Goal: Task Accomplishment & Management: Manage account settings

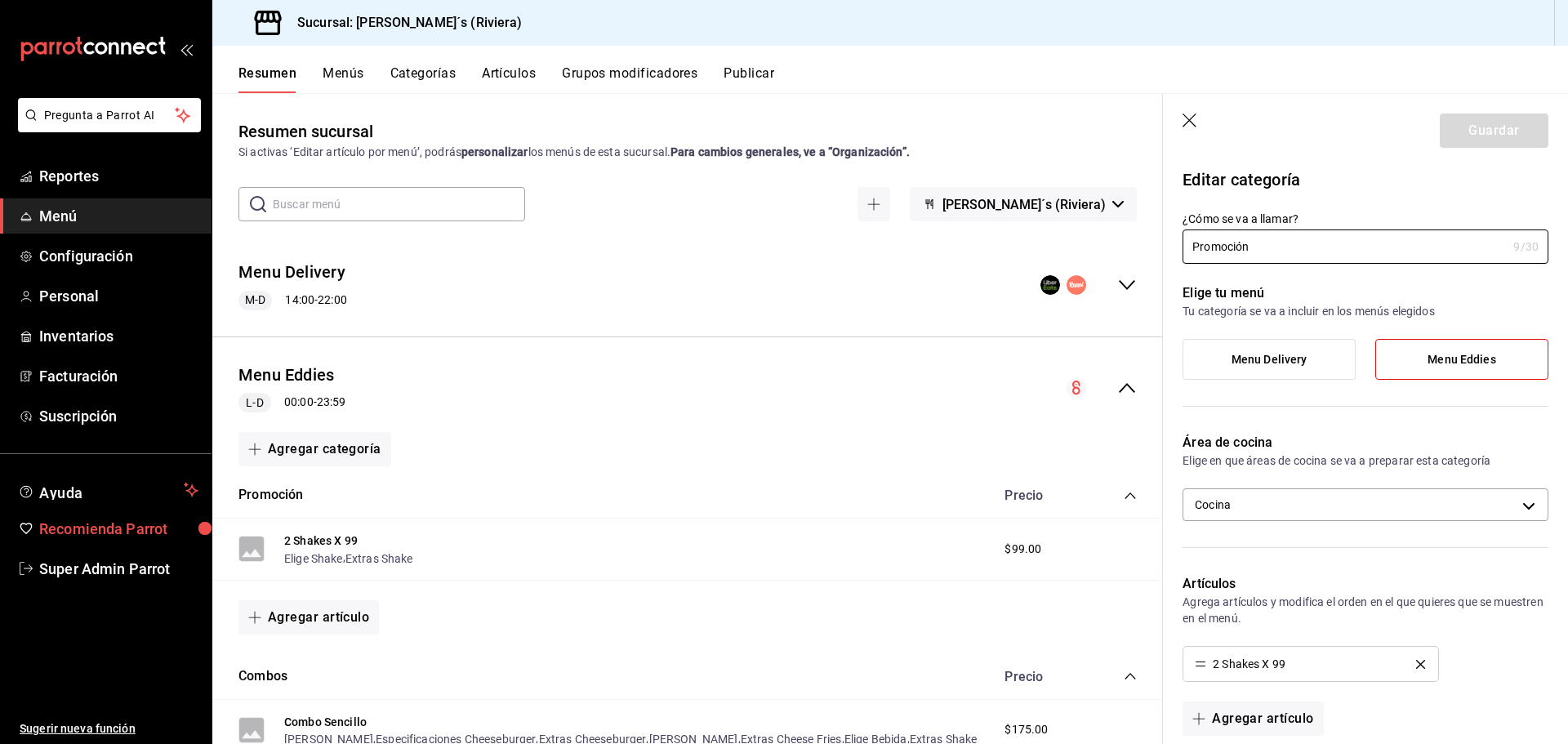
scroll to position [219, 0]
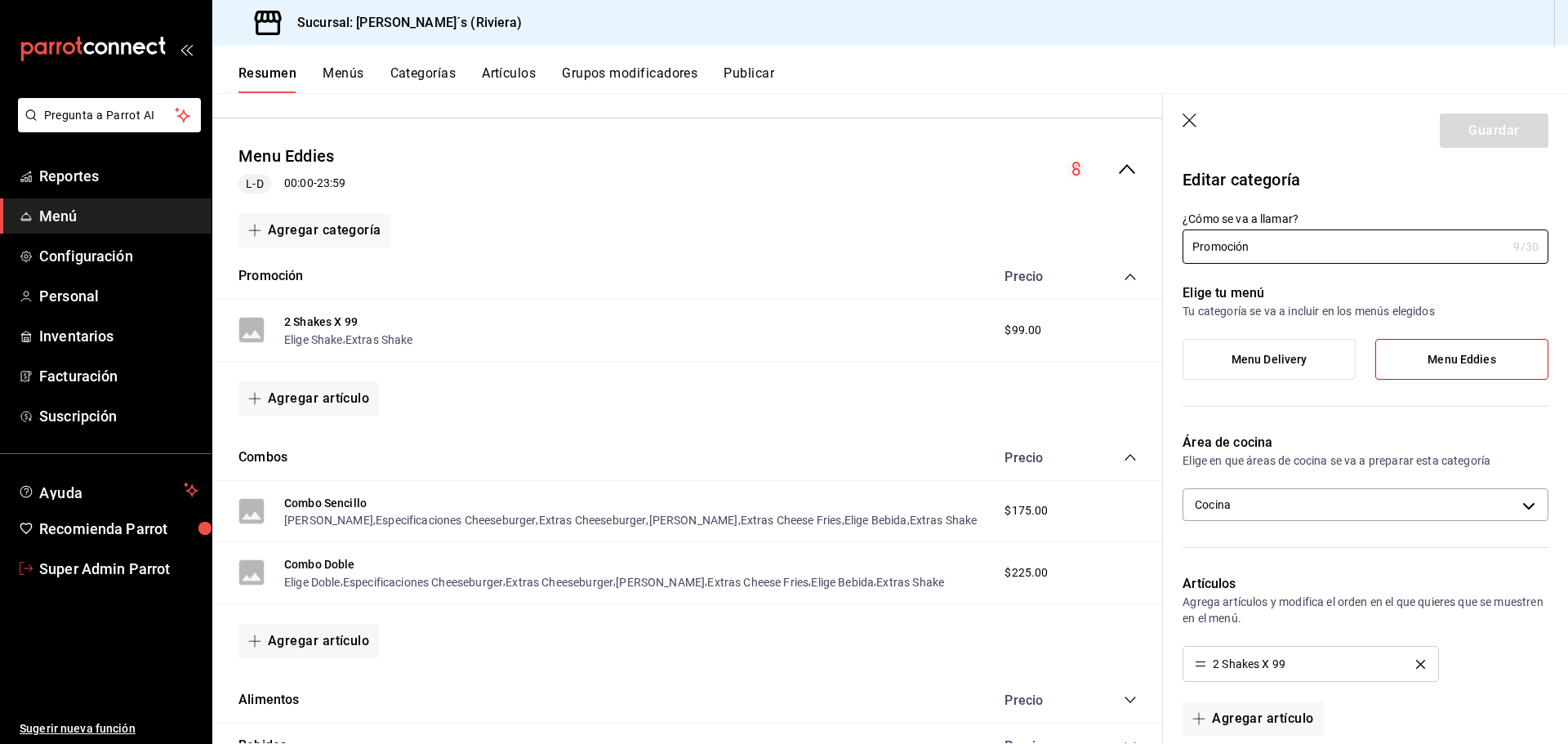
drag, startPoint x: 71, startPoint y: 566, endPoint x: 89, endPoint y: 585, distance: 26.2
click at [71, 566] on span "Super Admin Parrot" at bounding box center [118, 569] width 159 height 22
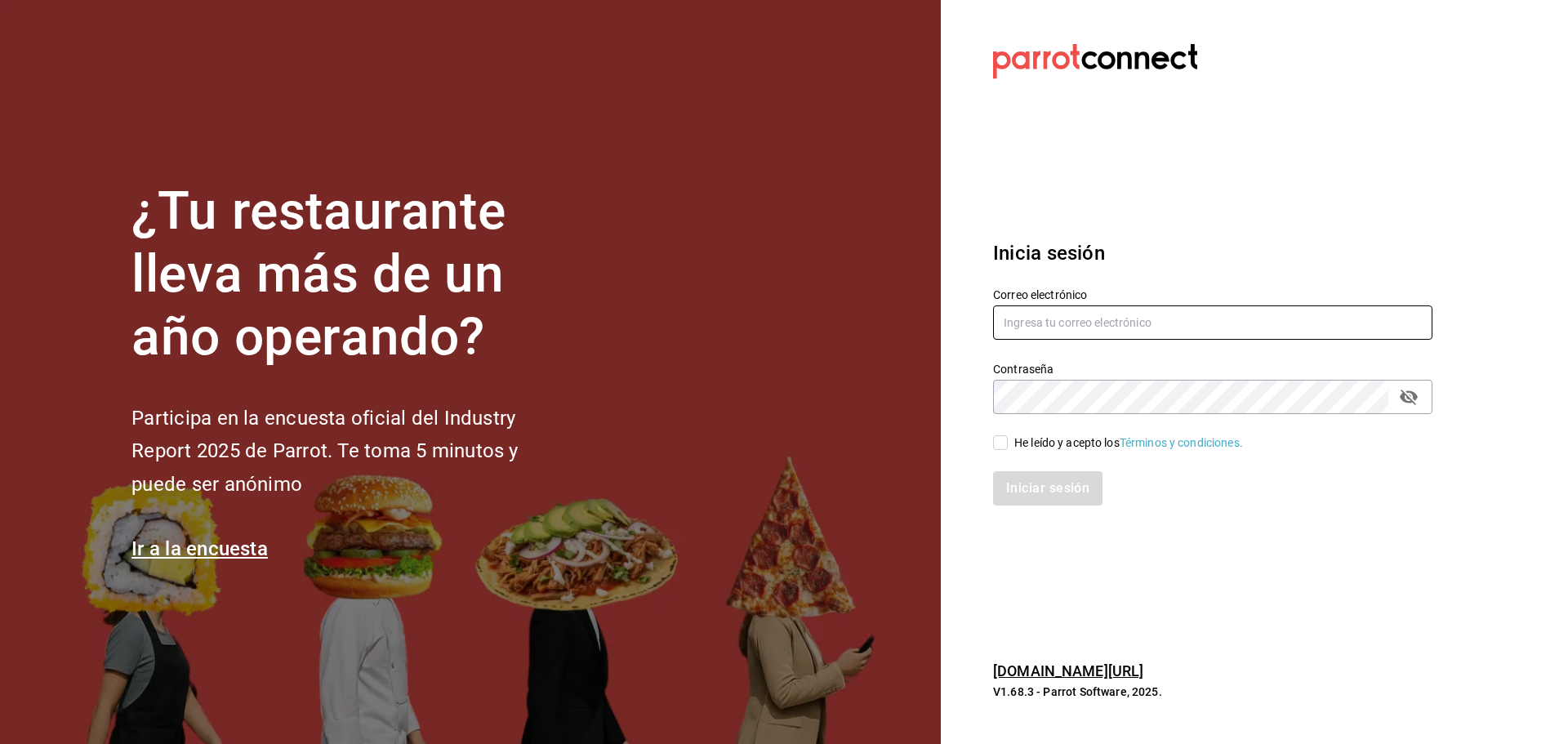
click at [1038, 324] on input "text" at bounding box center [1213, 323] width 439 height 35
paste input "[EMAIL_ADDRESS][DOMAIN_NAME]"
type input "[EMAIL_ADDRESS][DOMAIN_NAME]"
click at [1007, 452] on div "Iniciar sesión" at bounding box center [1202, 479] width 458 height 54
click at [984, 432] on div "He leído y acepto los Términos y condiciones." at bounding box center [1202, 433] width 458 height 38
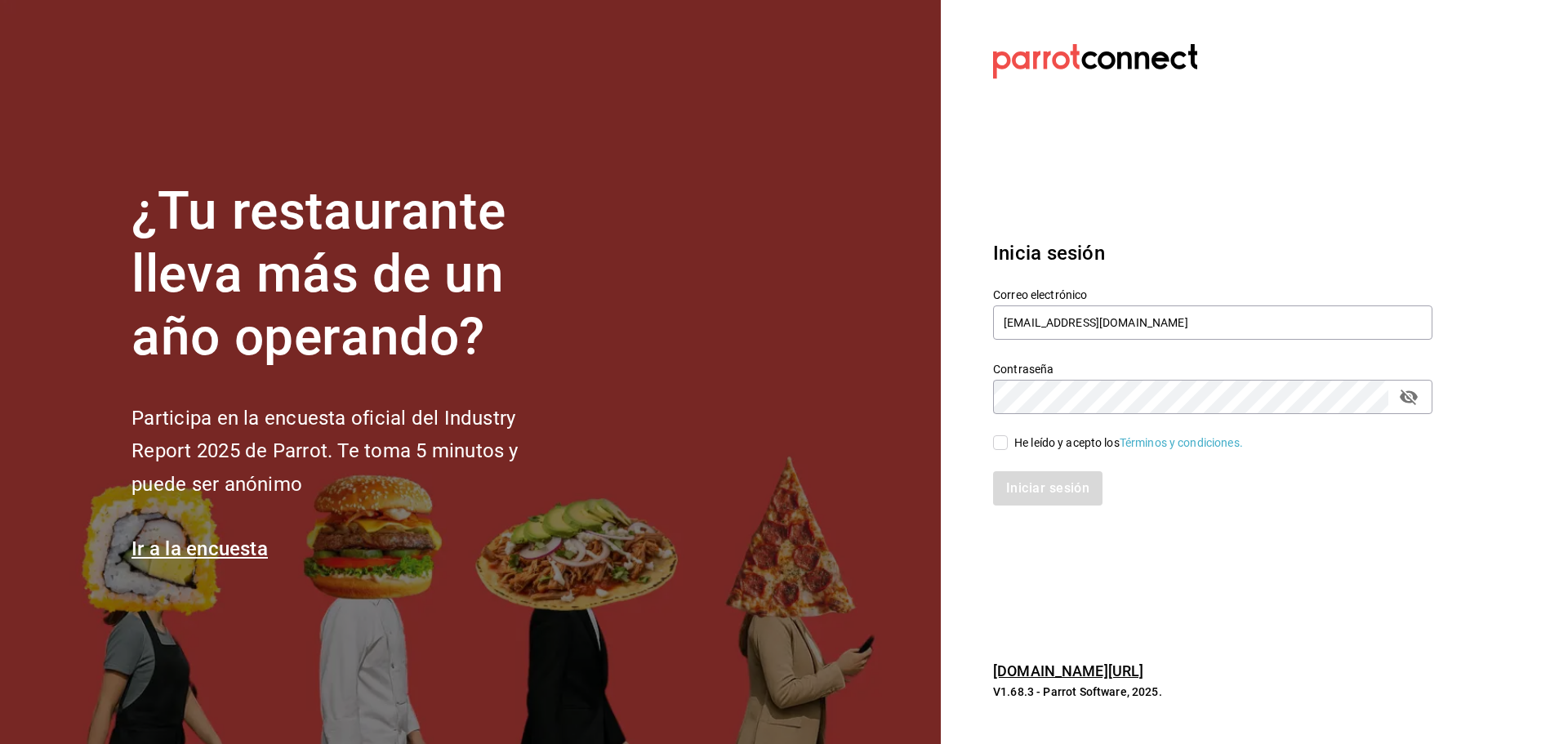
click at [998, 439] on input "He leído y acepto los Términos y condiciones." at bounding box center [1000, 442] width 14 height 14
checkbox input "true"
click at [1006, 473] on button "Iniciar sesión" at bounding box center [1048, 489] width 111 height 35
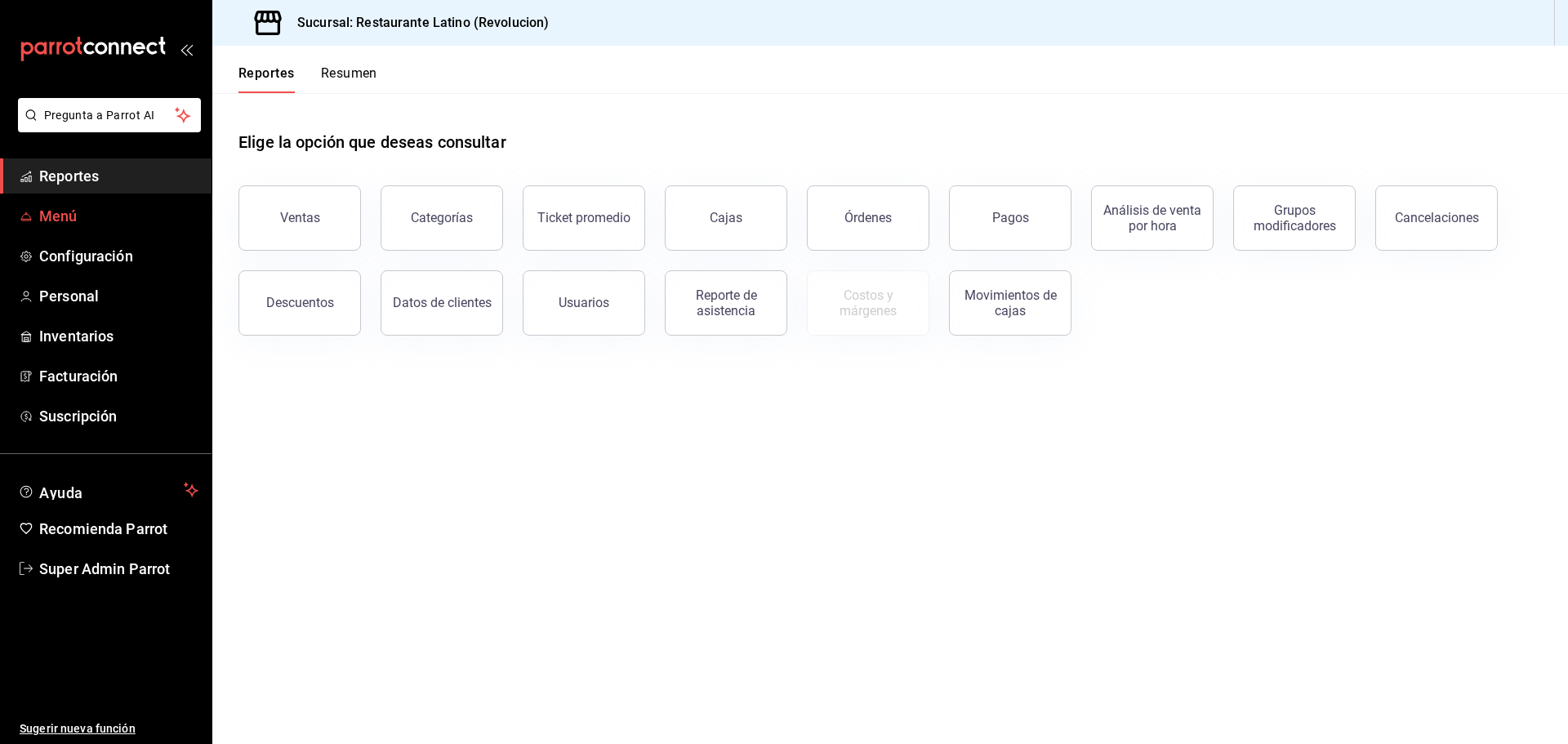
click at [90, 221] on span "Menú" at bounding box center [118, 216] width 159 height 22
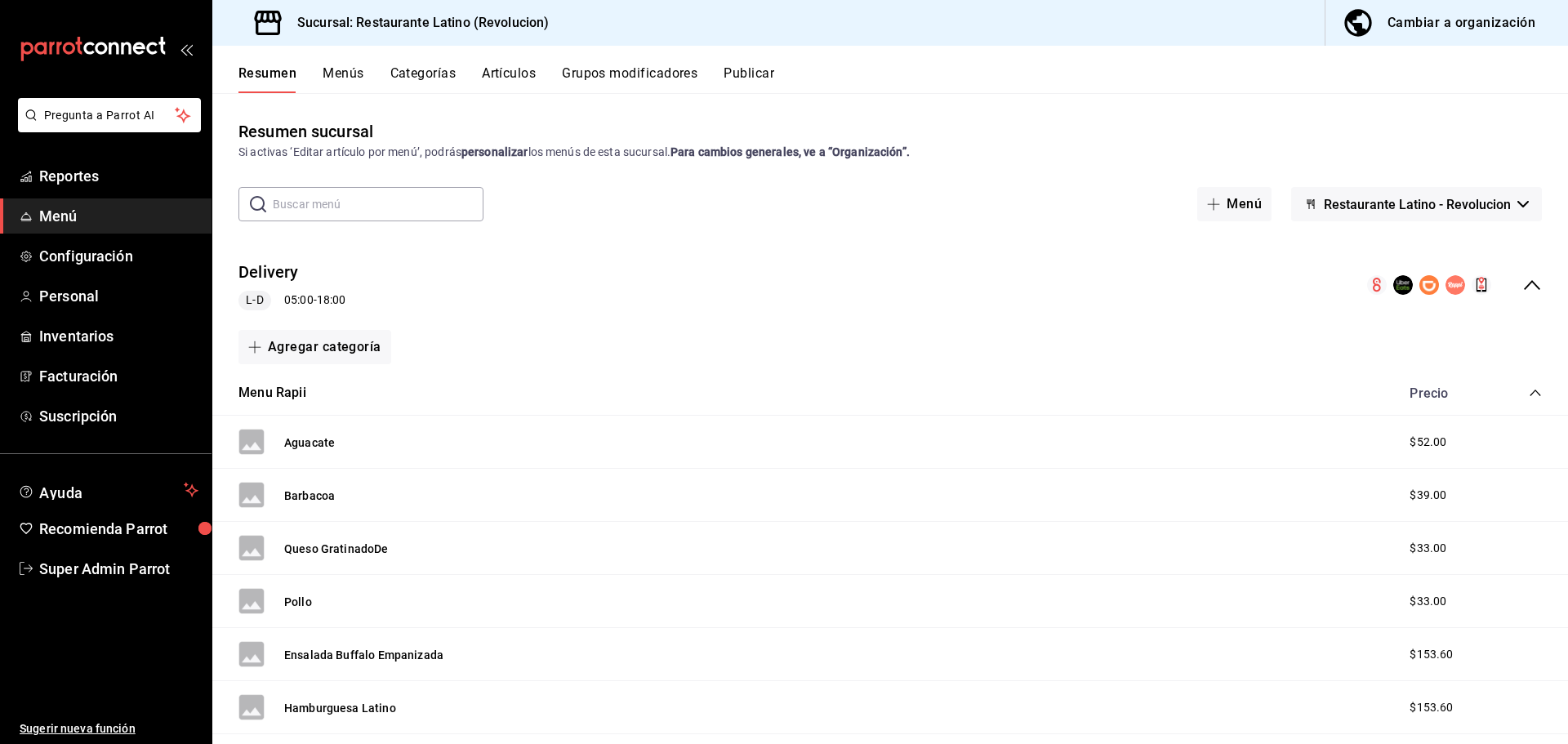
click at [1522, 278] on icon "collapse-menu-row" at bounding box center [1531, 285] width 19 height 19
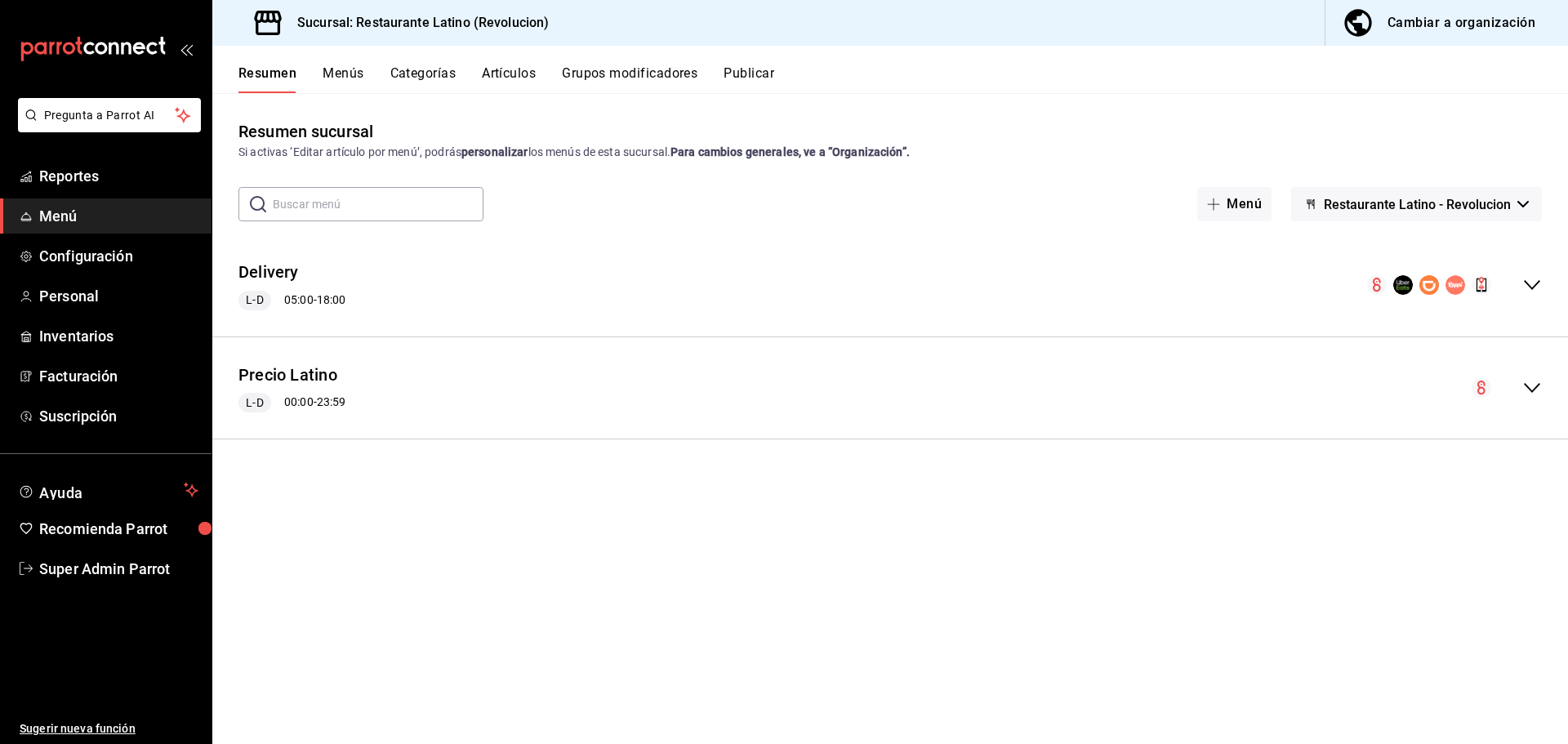
click at [1531, 281] on icon "collapse-menu-row" at bounding box center [1531, 285] width 19 height 19
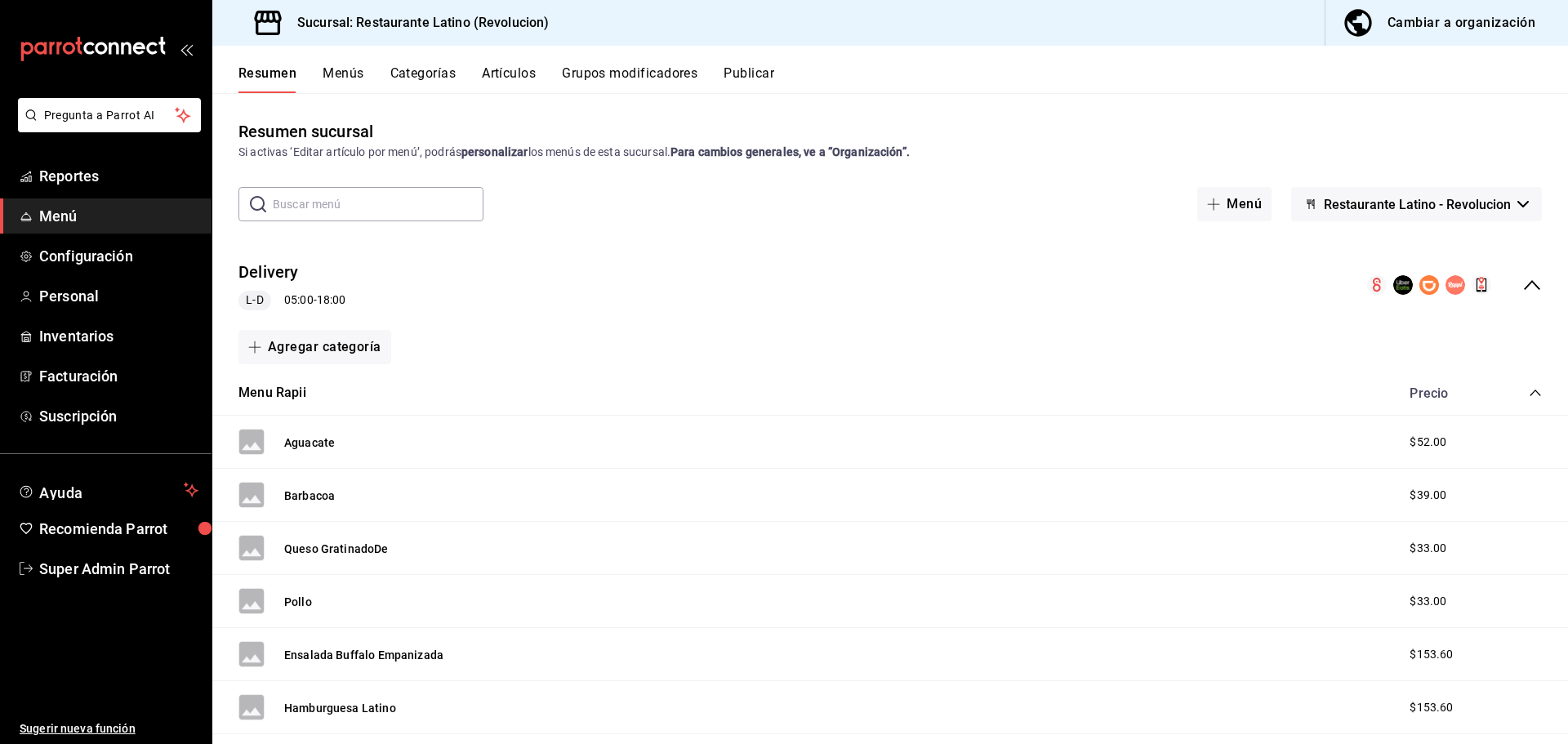
click at [1522, 286] on icon "collapse-menu-row" at bounding box center [1531, 285] width 19 height 19
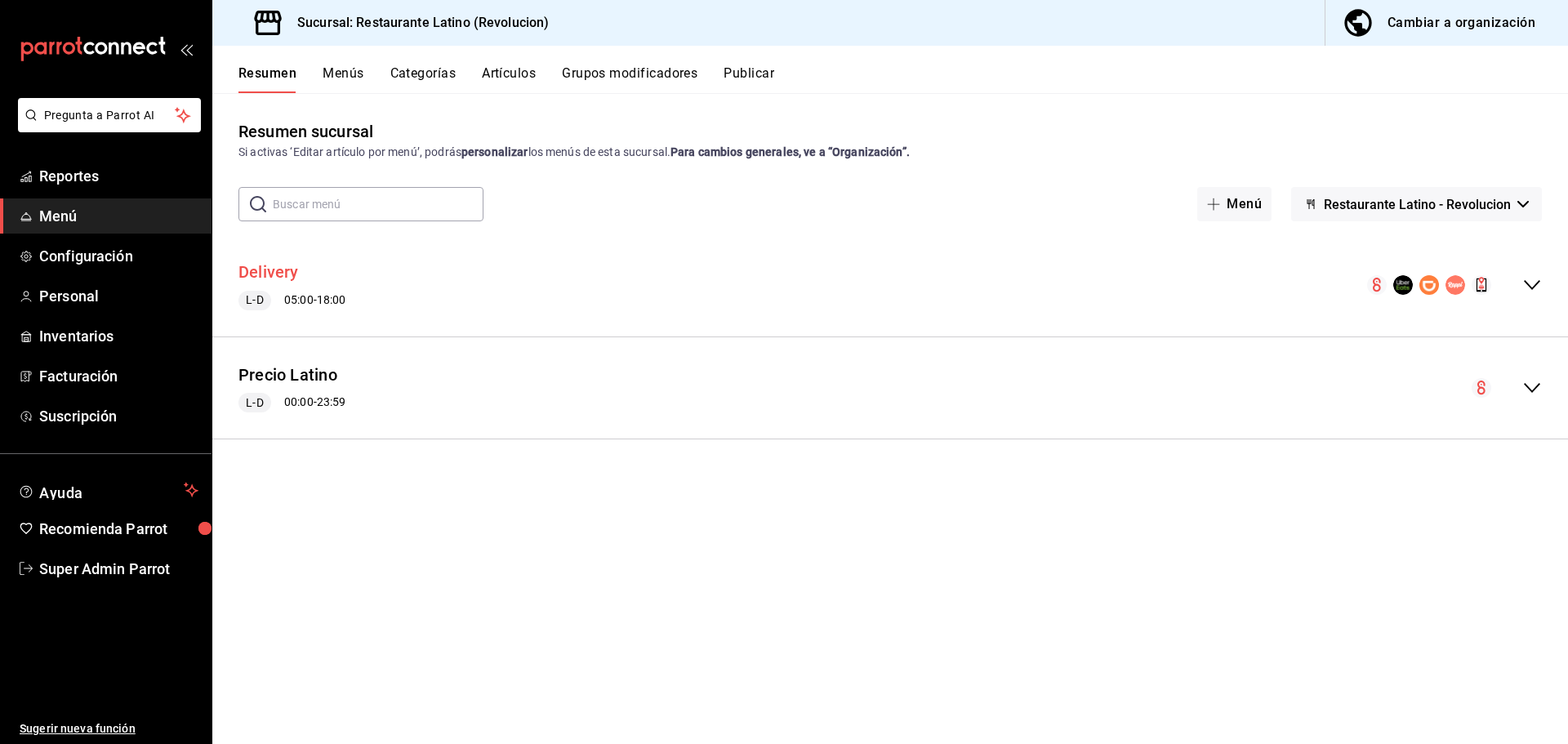
click at [271, 267] on button "Delivery" at bounding box center [269, 272] width 61 height 24
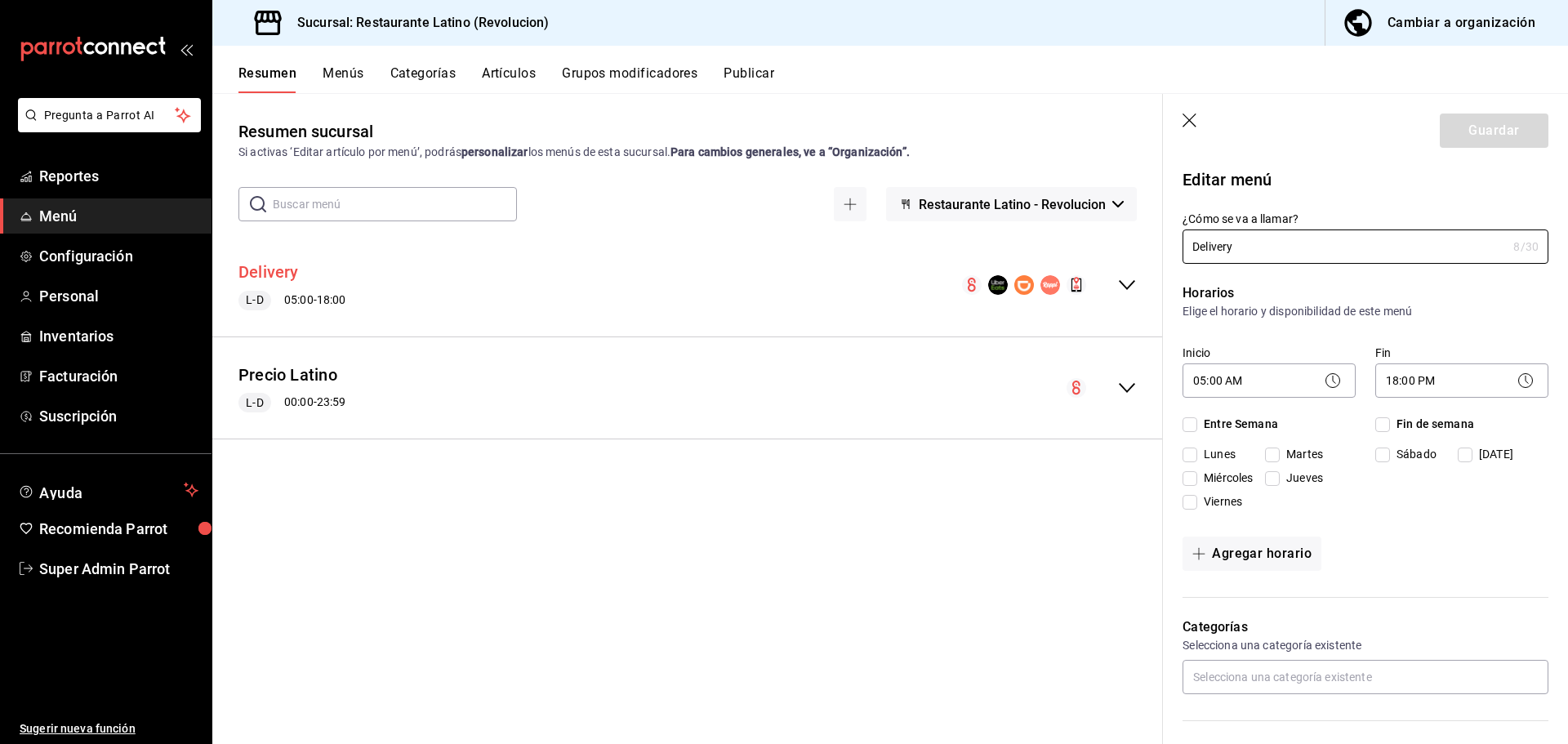
checkbox input "true"
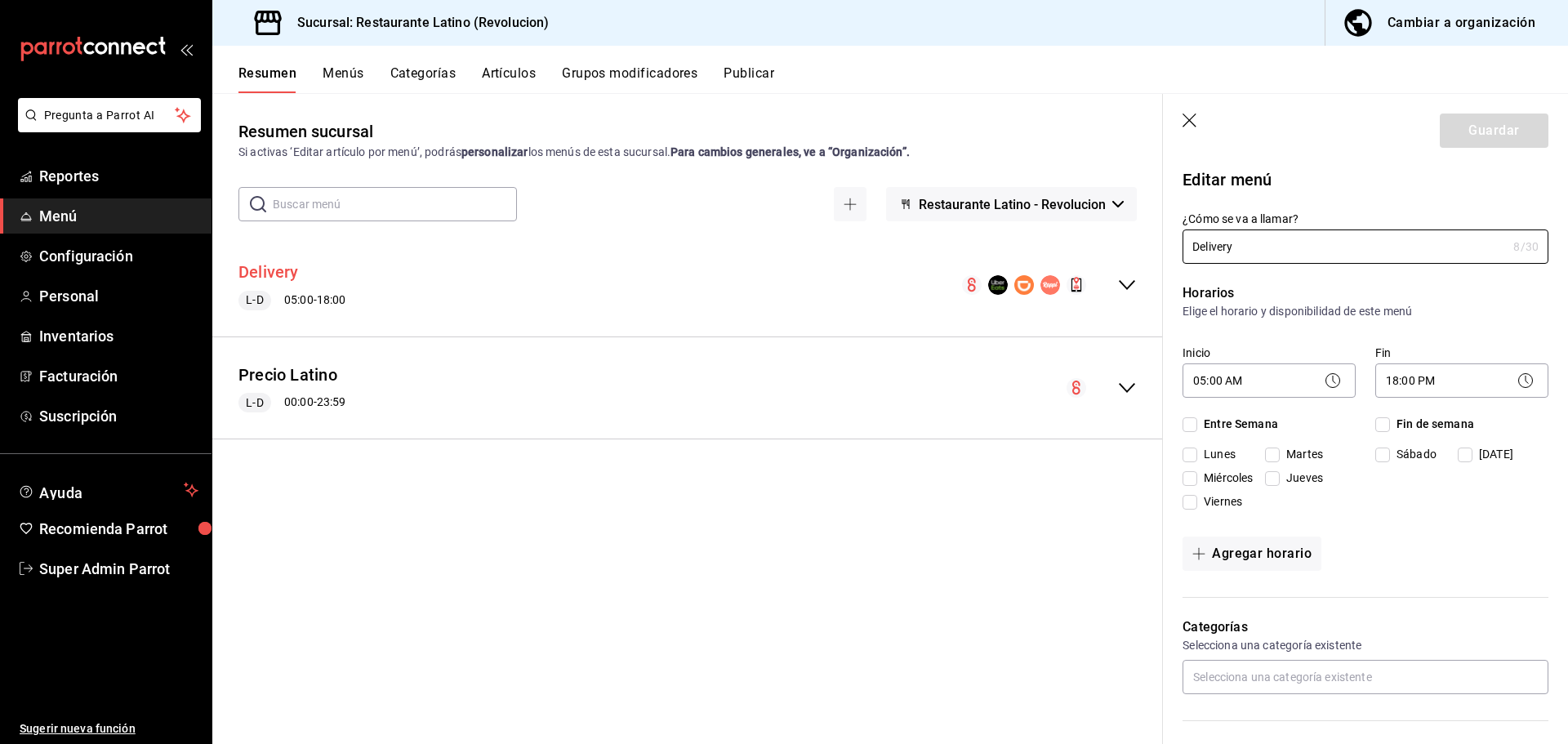
checkbox input "true"
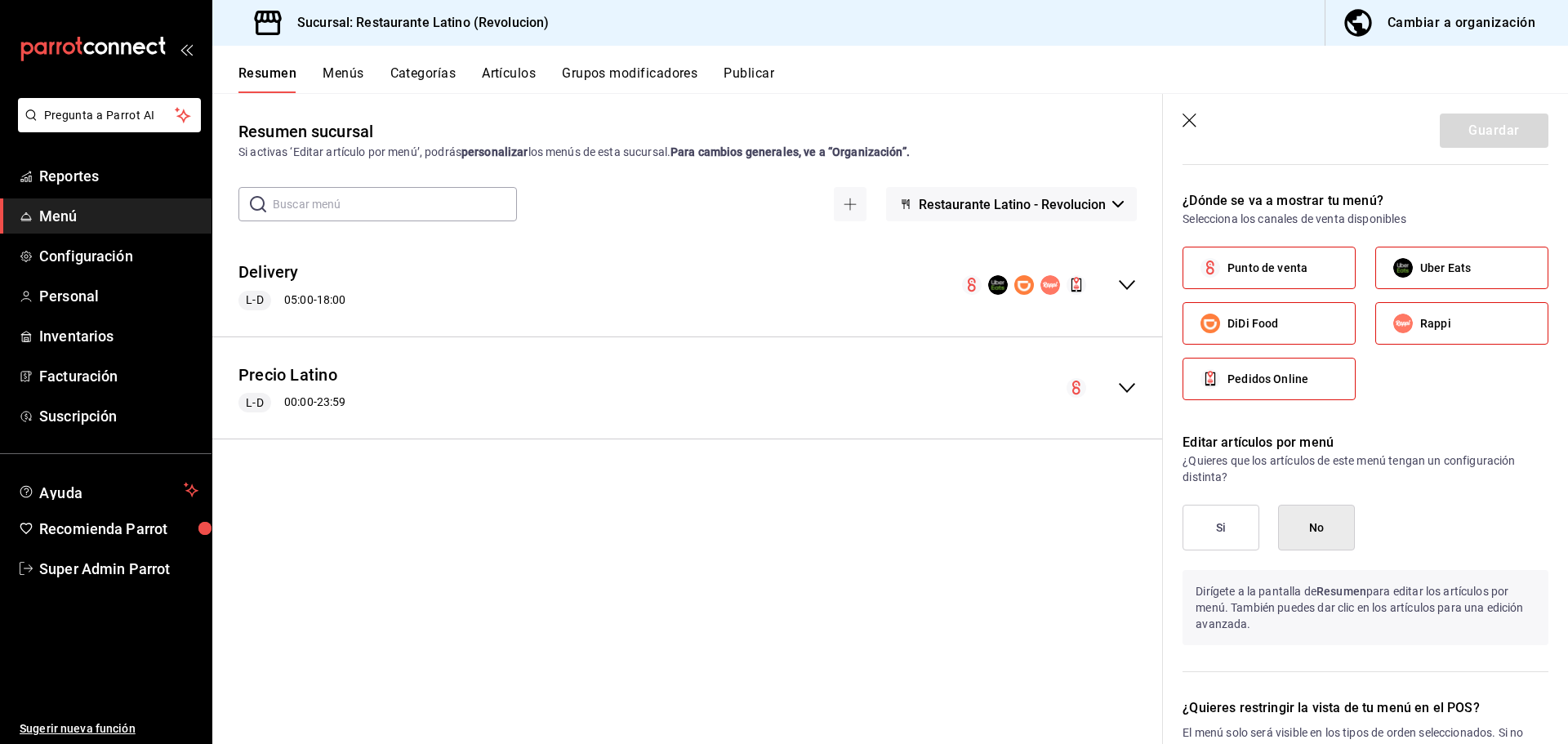
scroll to position [653, 0]
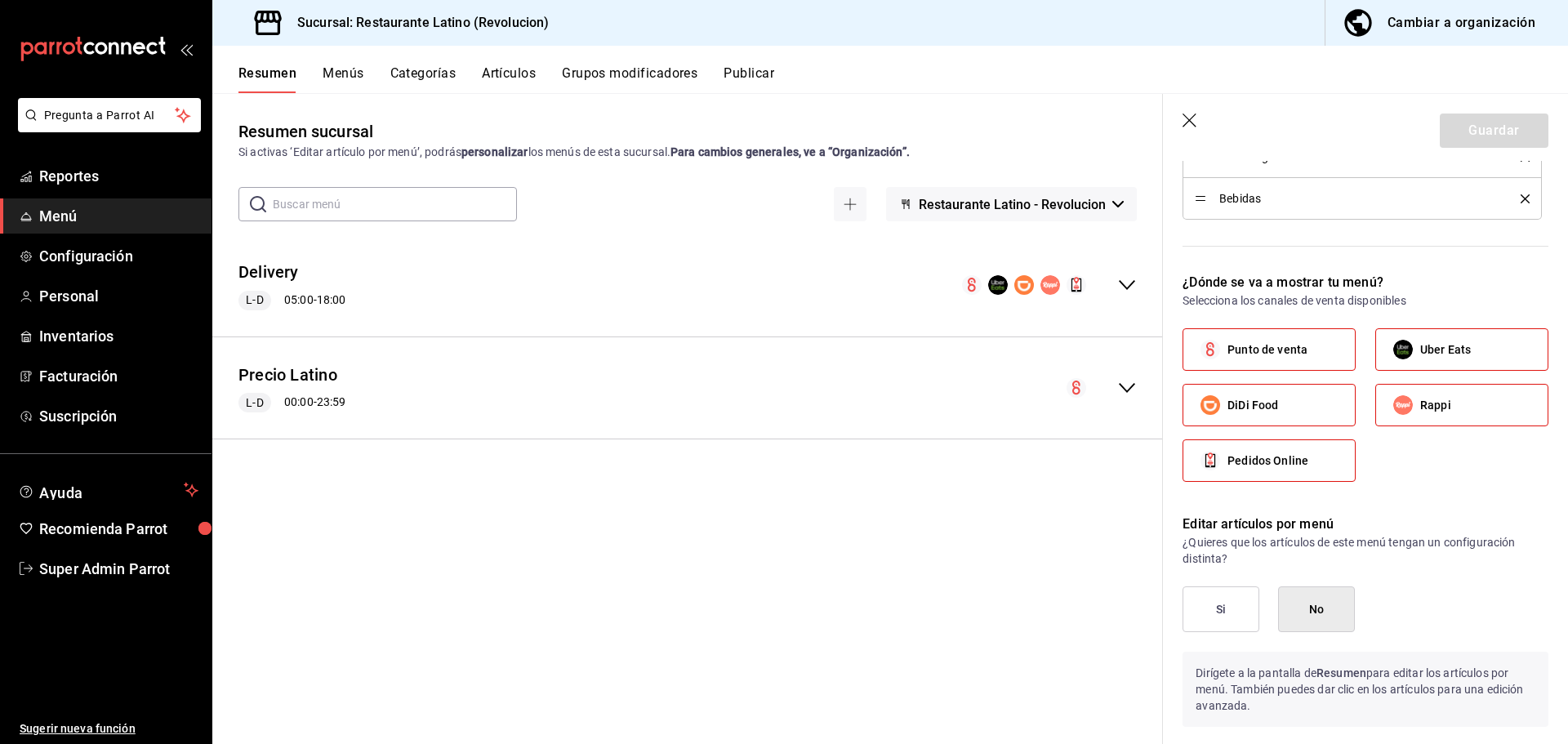
click at [1260, 410] on span "DiDi Food" at bounding box center [1252, 406] width 51 height 17
click at [1227, 410] on input "DiDi Food" at bounding box center [1211, 406] width 35 height 35
checkbox input "false"
click at [1411, 404] on input "Rappi" at bounding box center [1403, 406] width 35 height 35
checkbox input "false"
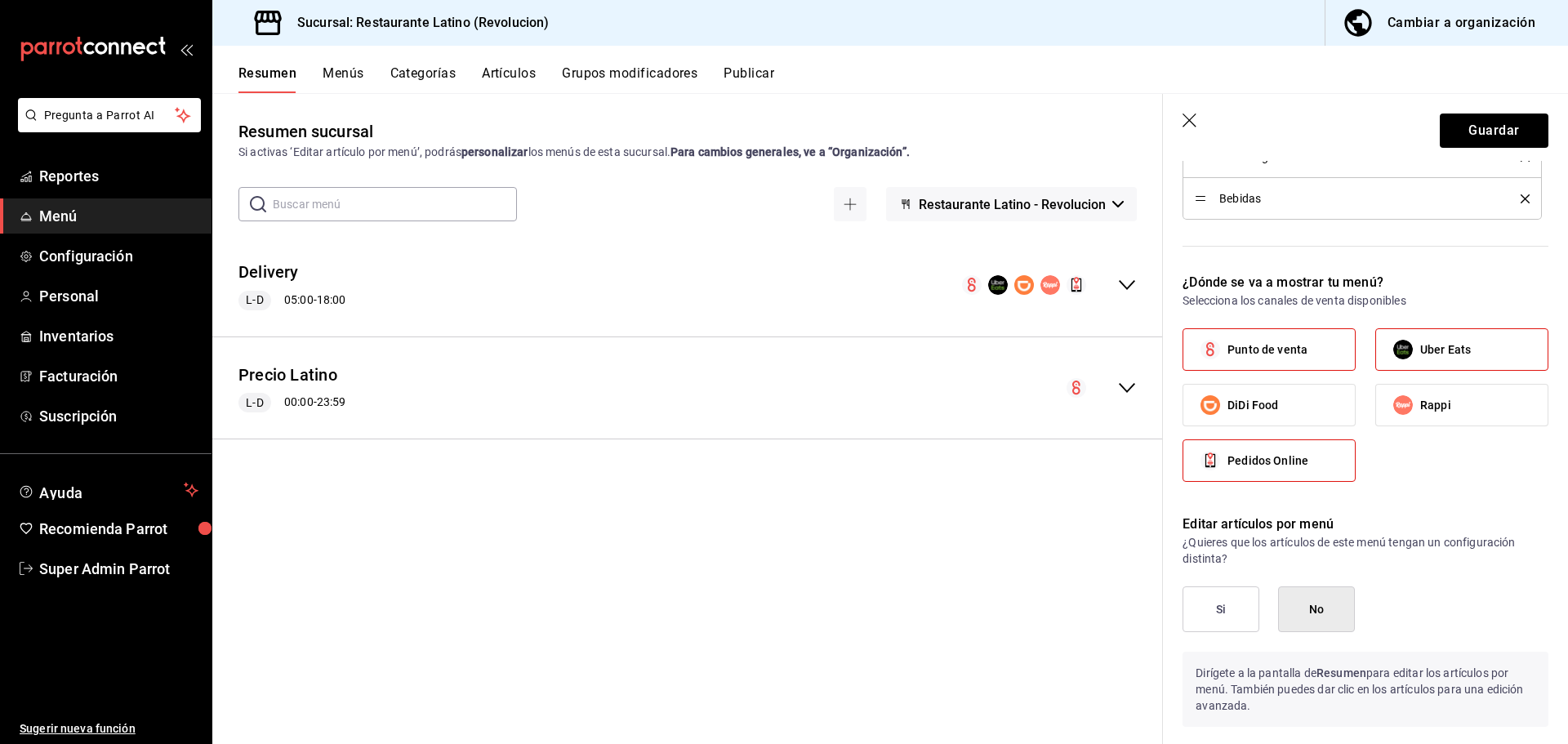
click at [1452, 355] on span "Uber Eats" at bounding box center [1445, 350] width 51 height 17
click at [1420, 355] on input "Uber Eats" at bounding box center [1403, 350] width 35 height 35
checkbox input "false"
click at [1280, 459] on span "Pedidos Online" at bounding box center [1267, 462] width 81 height 17
click at [1227, 459] on input "Pedidos Online" at bounding box center [1211, 461] width 35 height 35
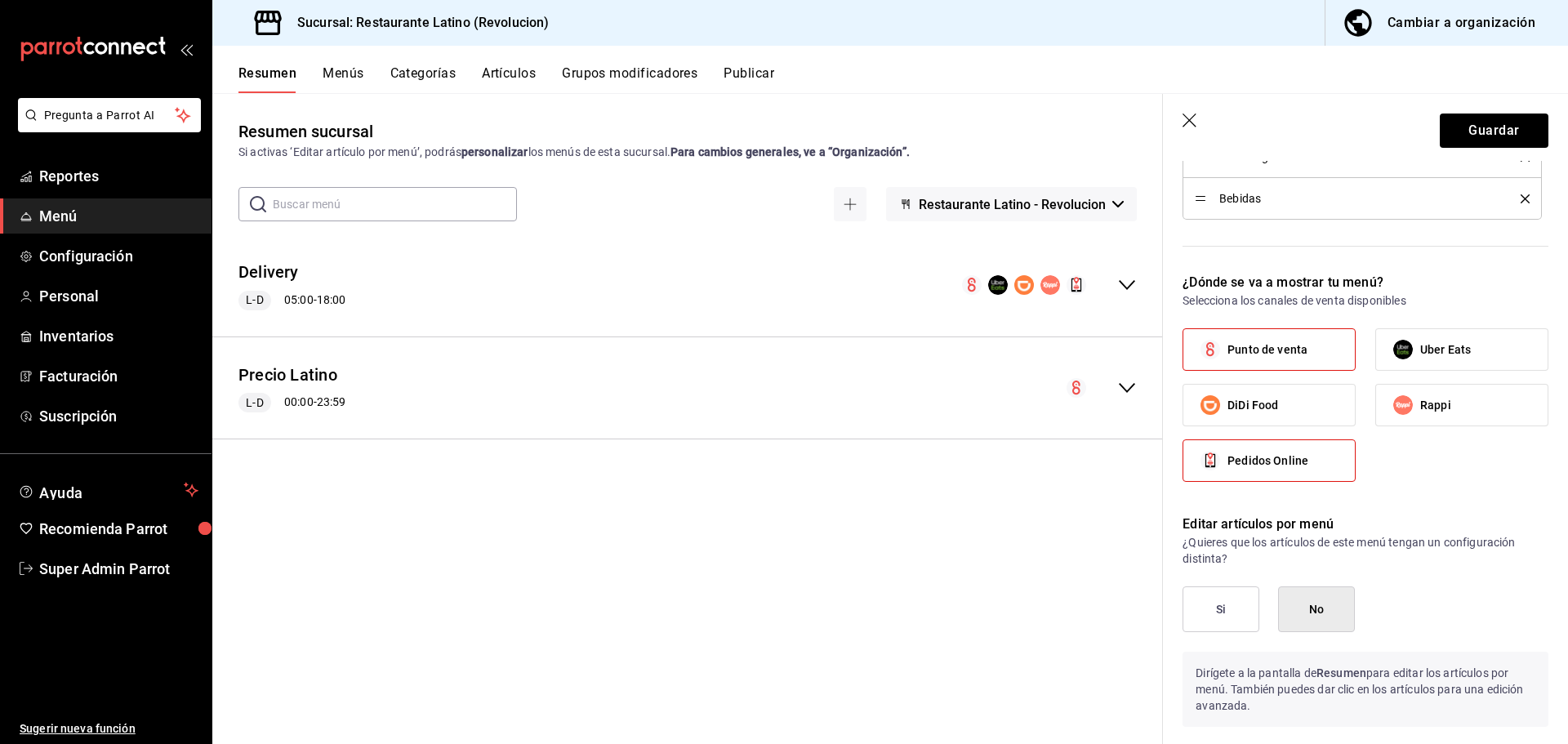
checkbox input "false"
click at [1468, 138] on button "Guardar" at bounding box center [1494, 131] width 109 height 35
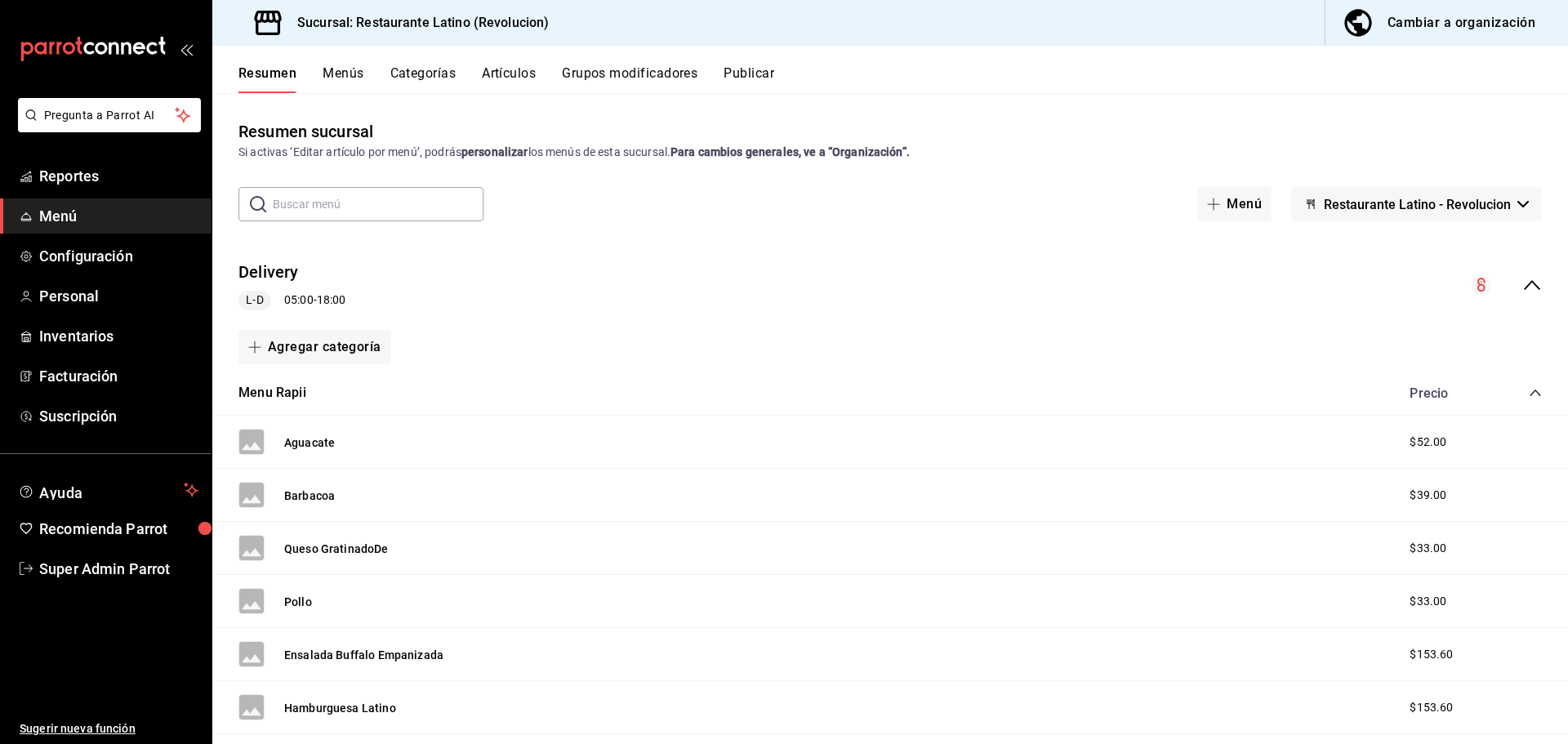
click at [1524, 282] on icon "collapse-menu-row" at bounding box center [1531, 285] width 16 height 10
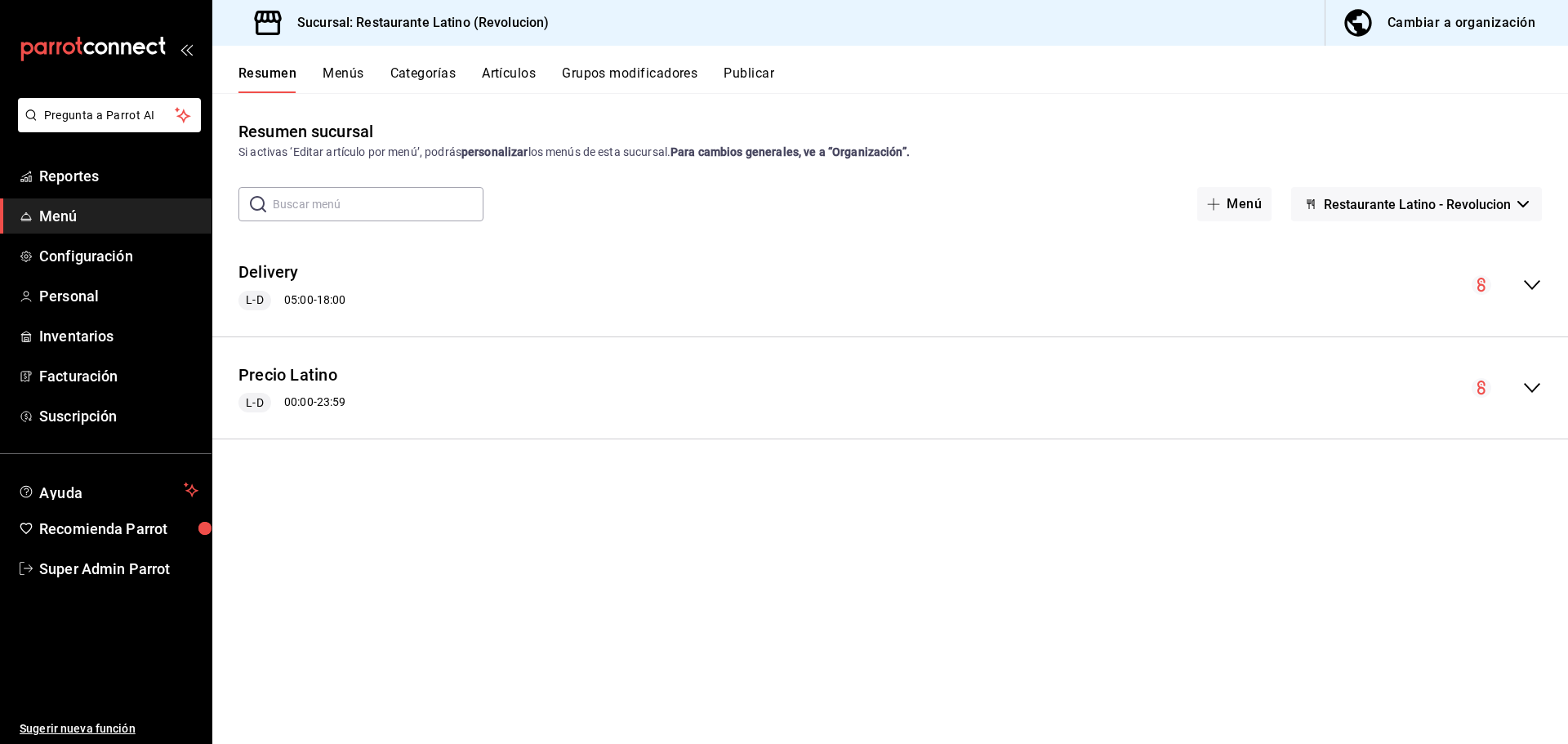
click at [340, 70] on button "Menús" at bounding box center [343, 79] width 40 height 28
click at [263, 74] on button "Resumen" at bounding box center [267, 79] width 56 height 28
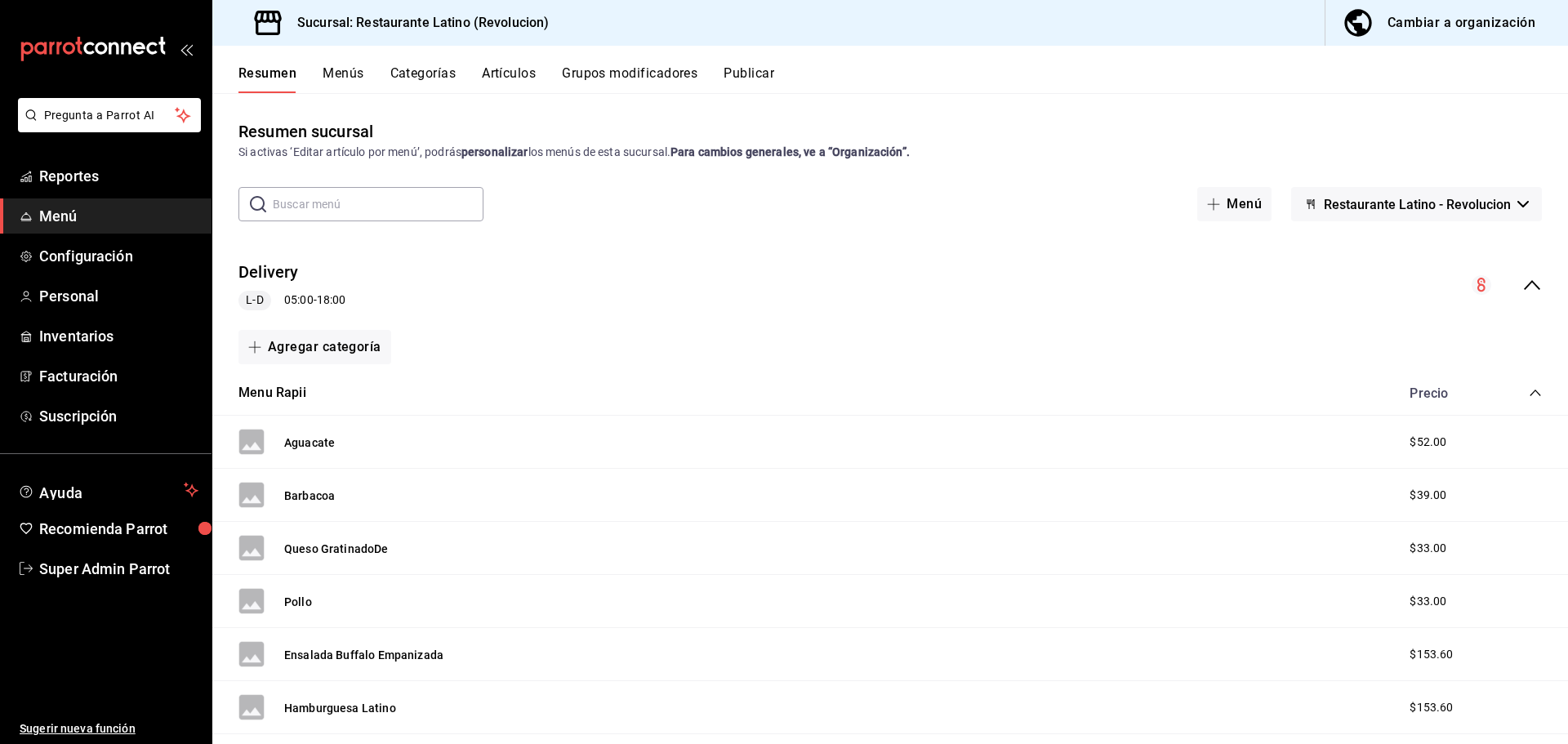
click at [1509, 279] on div "collapse-menu-row" at bounding box center [1506, 285] width 70 height 19
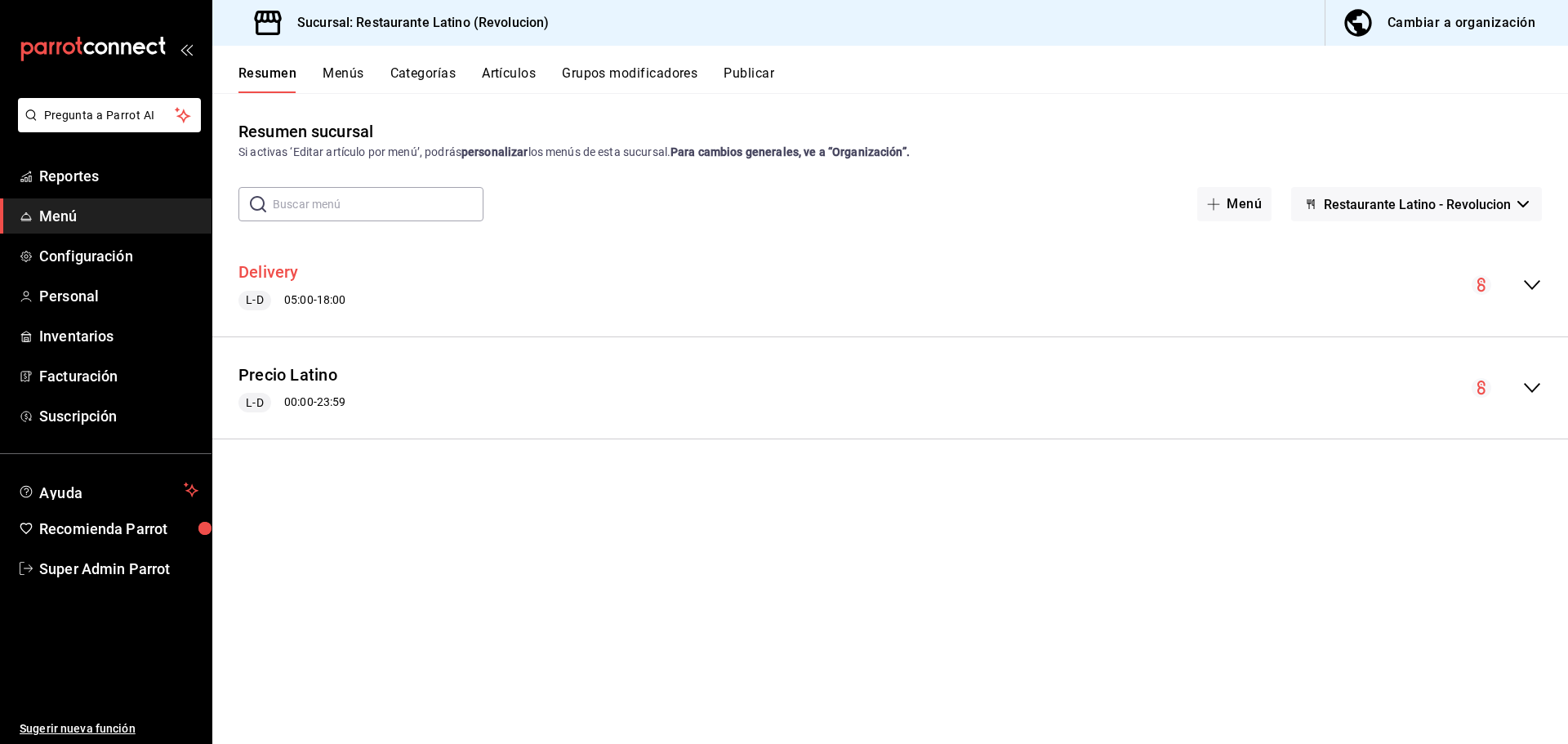
click at [265, 273] on button "Delivery" at bounding box center [269, 272] width 61 height 24
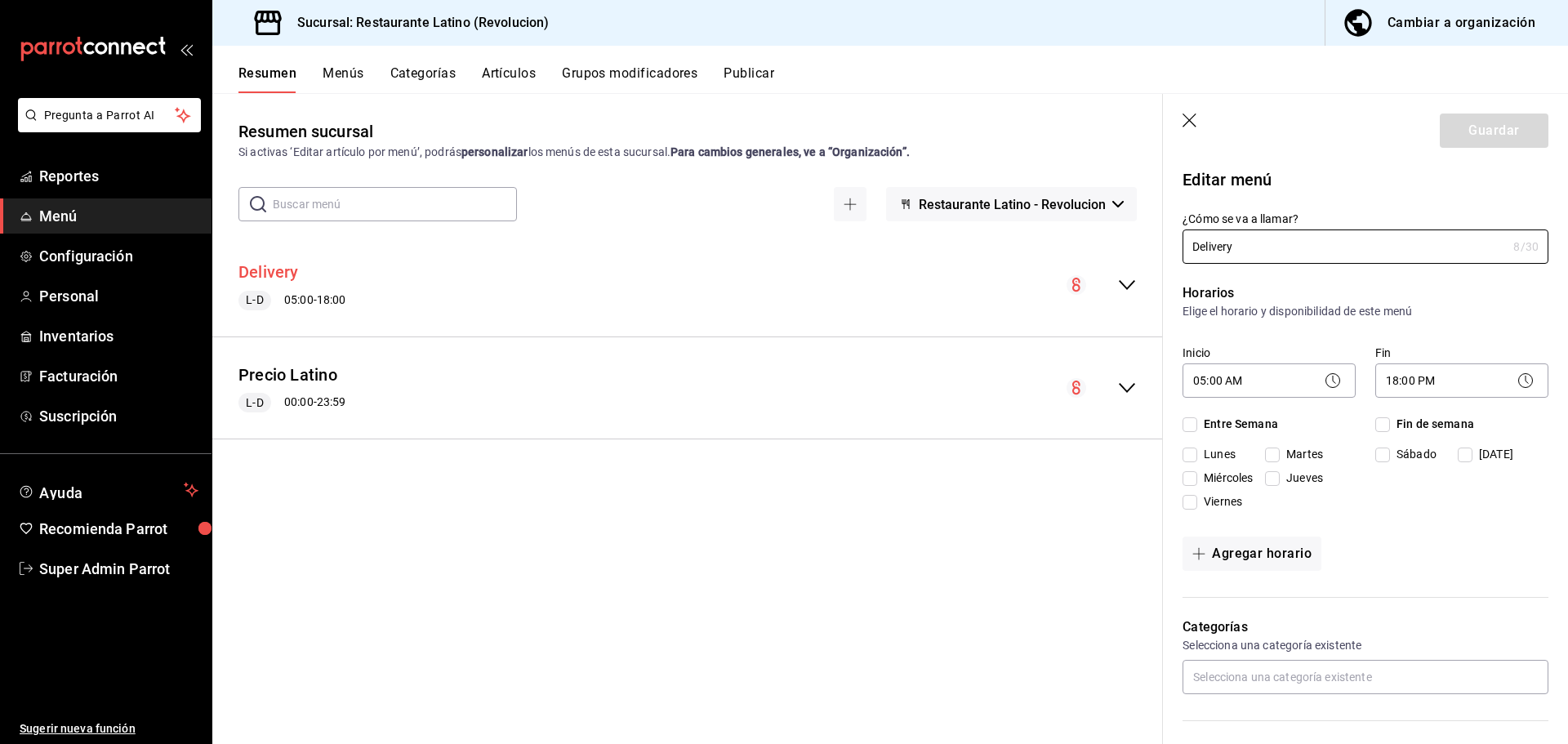
checkbox input "true"
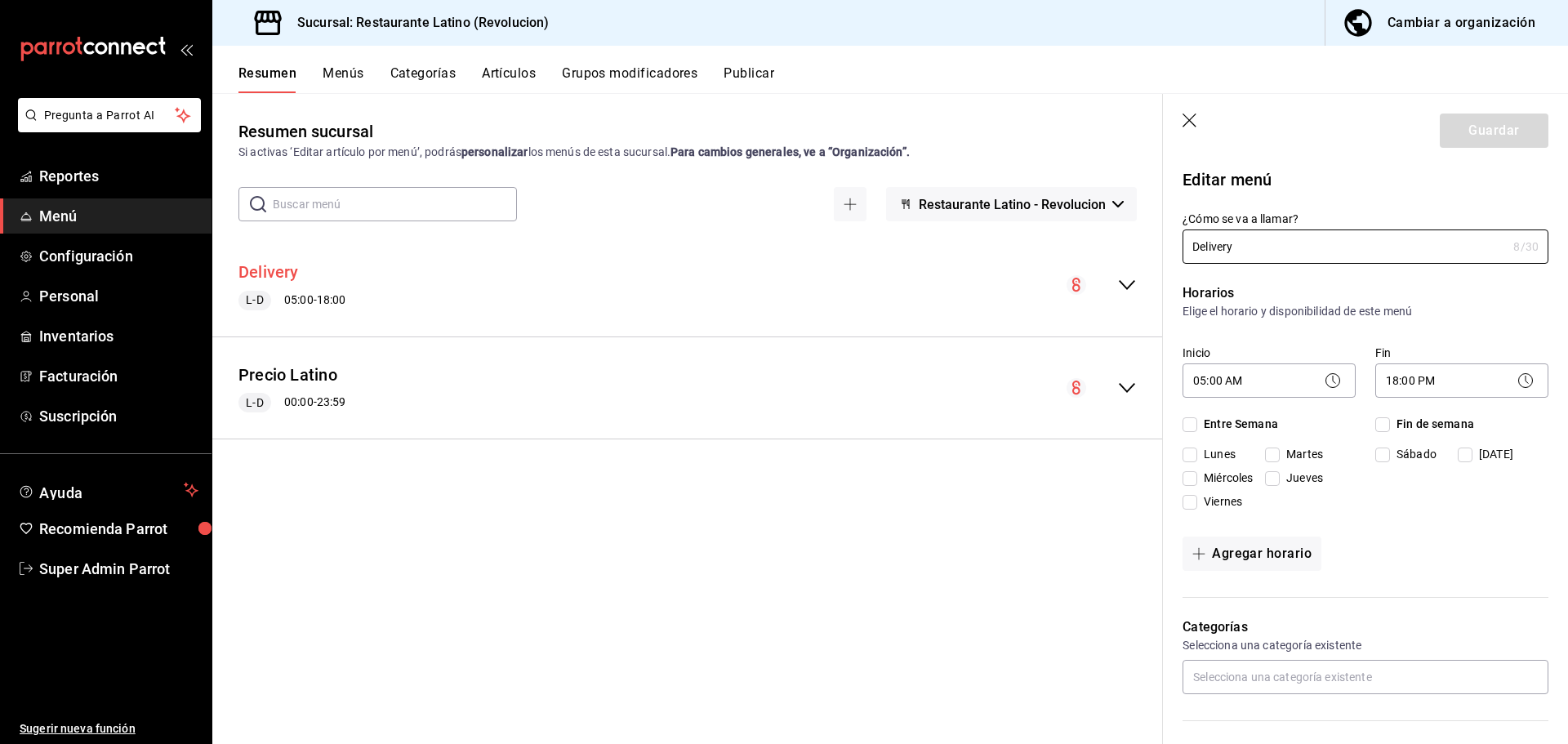
checkbox input "true"
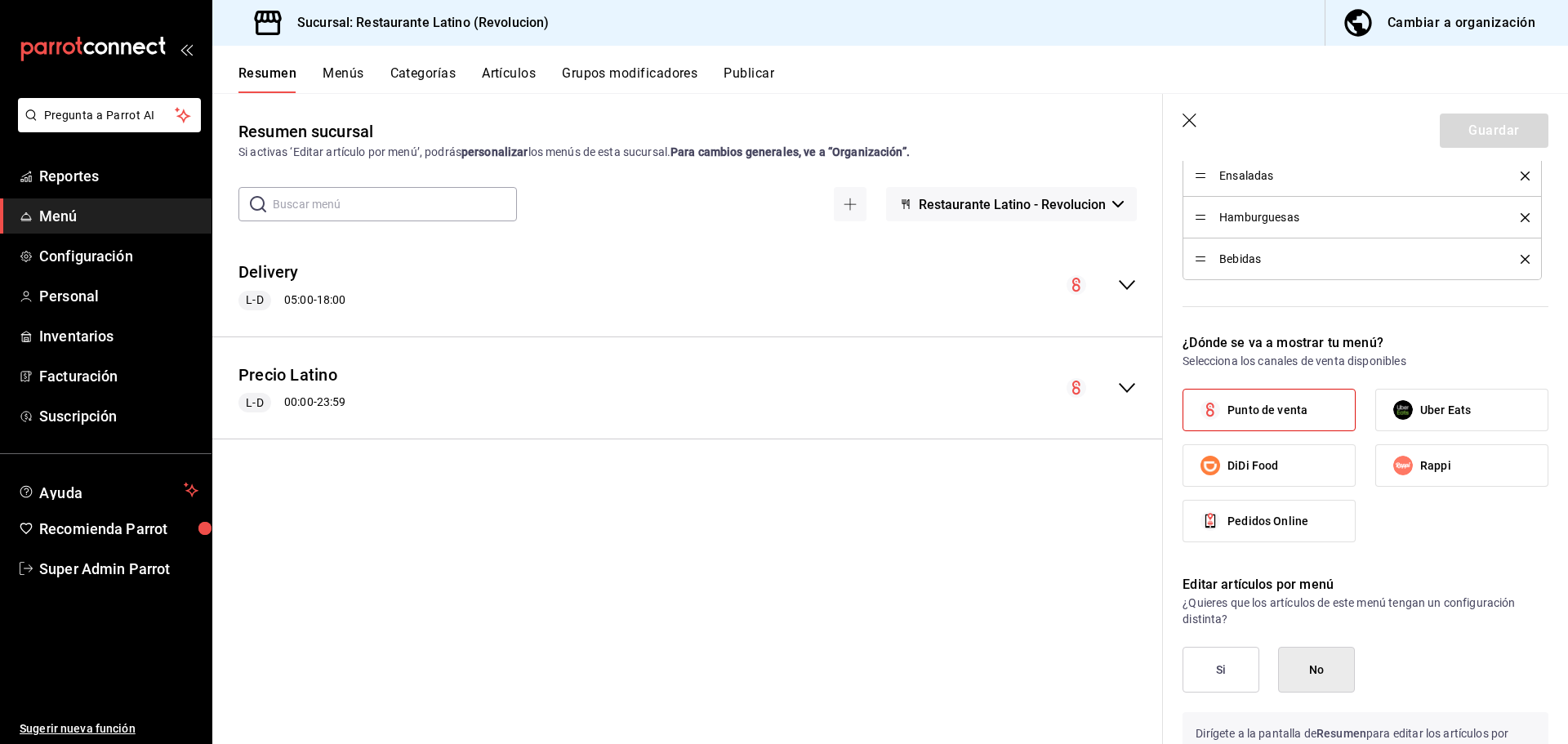
scroll to position [653, 0]
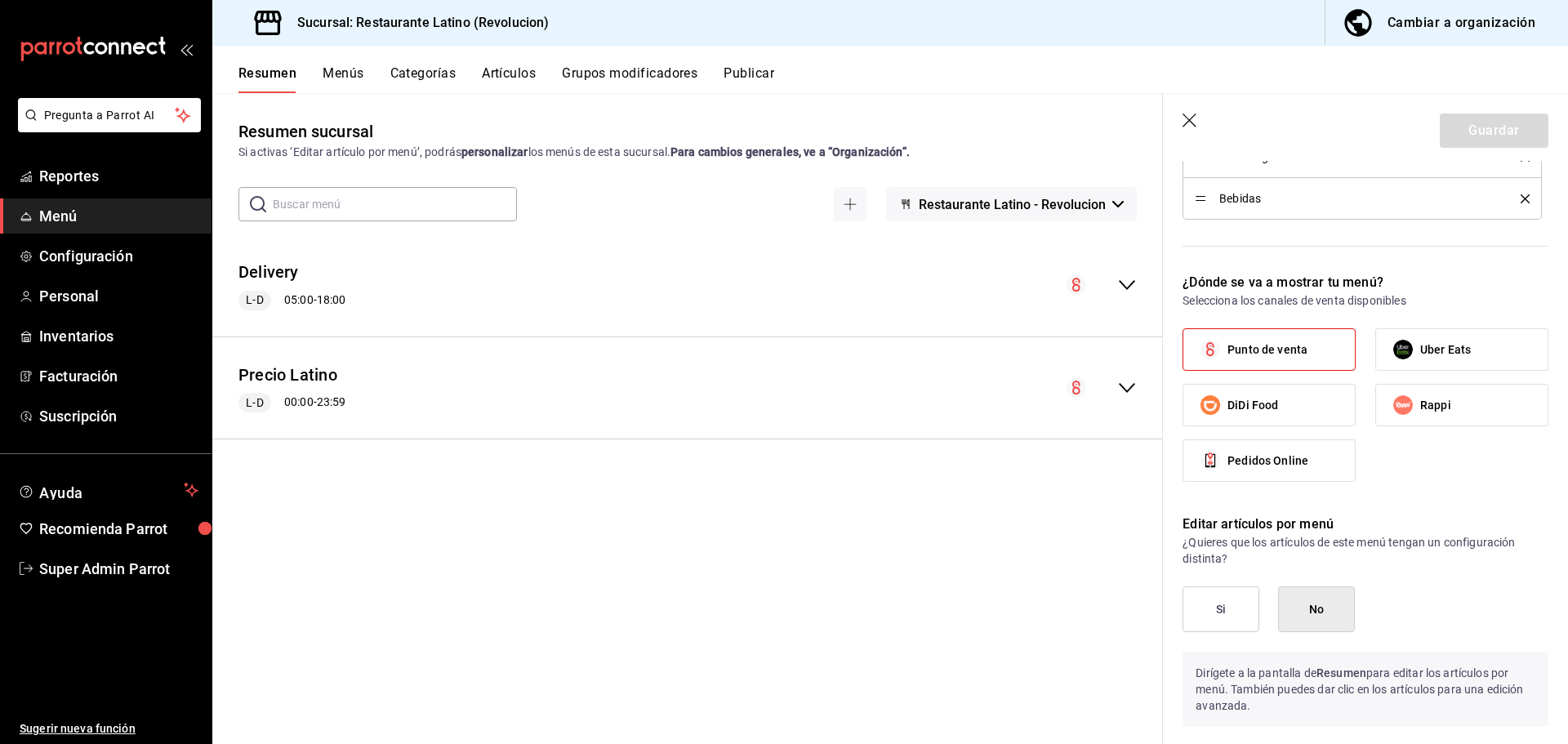
click at [1413, 403] on input "Rappi" at bounding box center [1403, 406] width 35 height 35
checkbox input "true"
click at [1293, 346] on span "Punto de venta" at bounding box center [1267, 350] width 80 height 17
click at [1227, 346] on input "Punto de venta" at bounding box center [1211, 350] width 35 height 35
checkbox input "false"
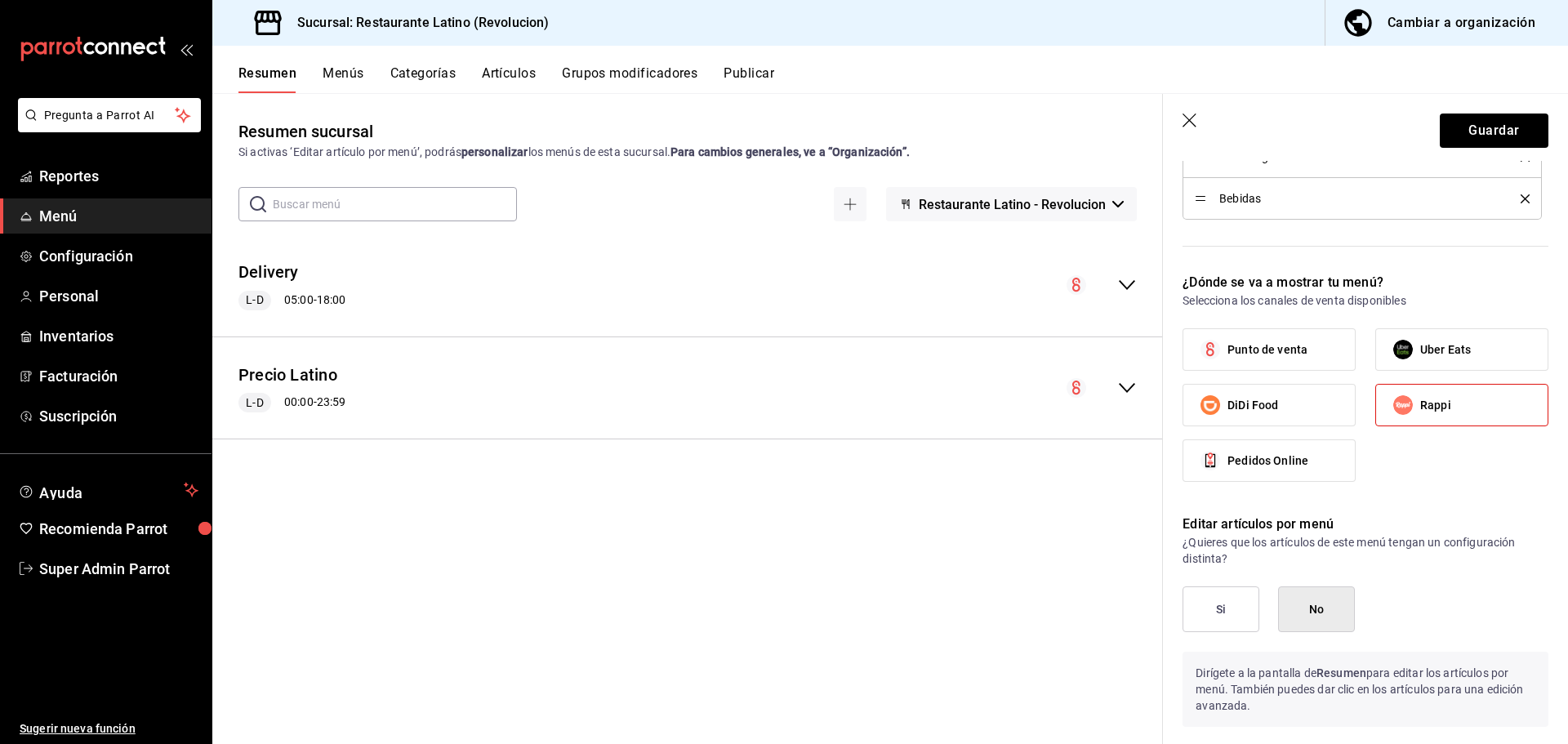
click at [1420, 398] on span "Rappi" at bounding box center [1435, 406] width 31 height 17
click at [1419, 398] on input "Rappi" at bounding box center [1403, 406] width 35 height 35
checkbox input "false"
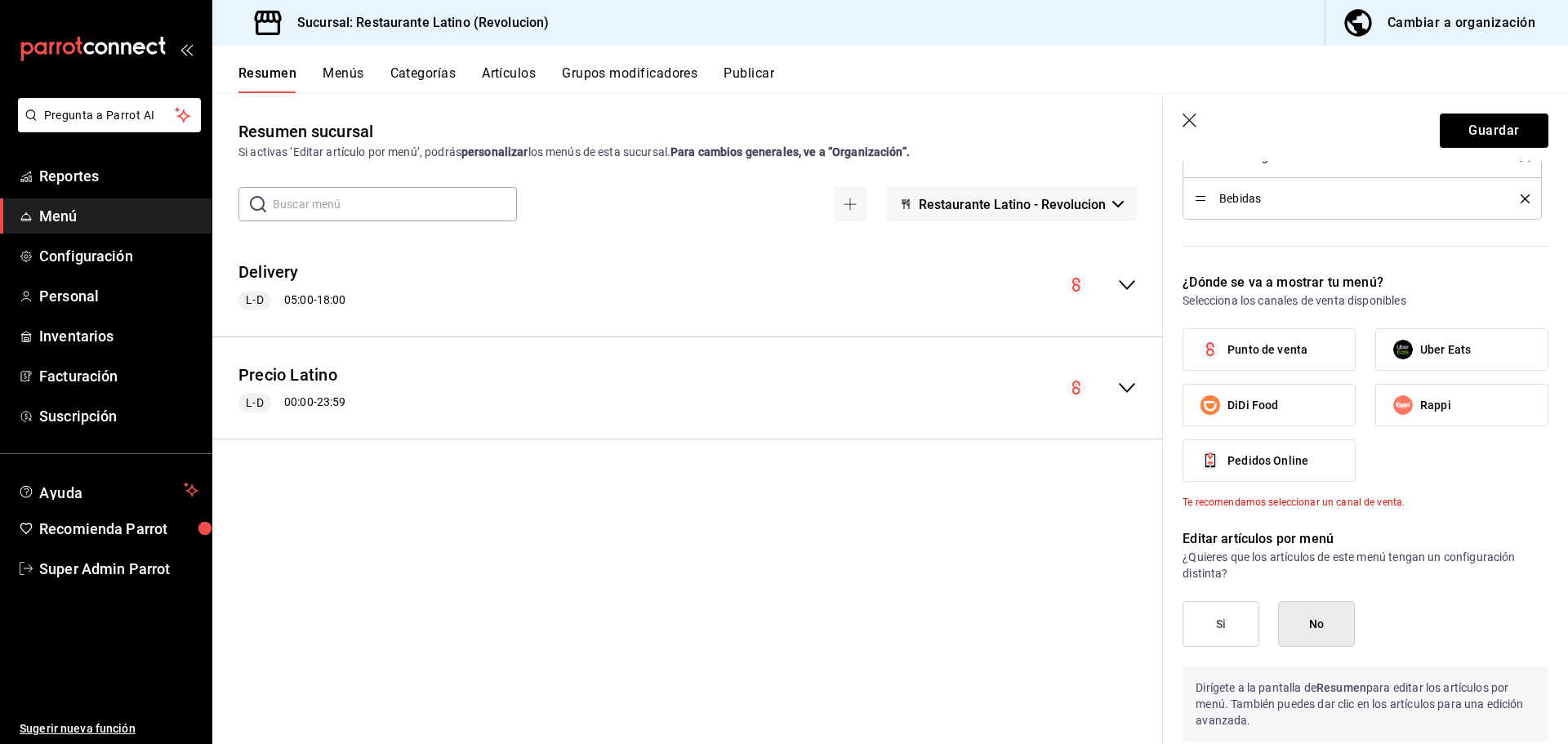
click at [1239, 355] on span "Punto de venta" at bounding box center [1267, 350] width 80 height 17
click at [1227, 355] on input "Punto de venta" at bounding box center [1211, 350] width 35 height 35
checkbox input "true"
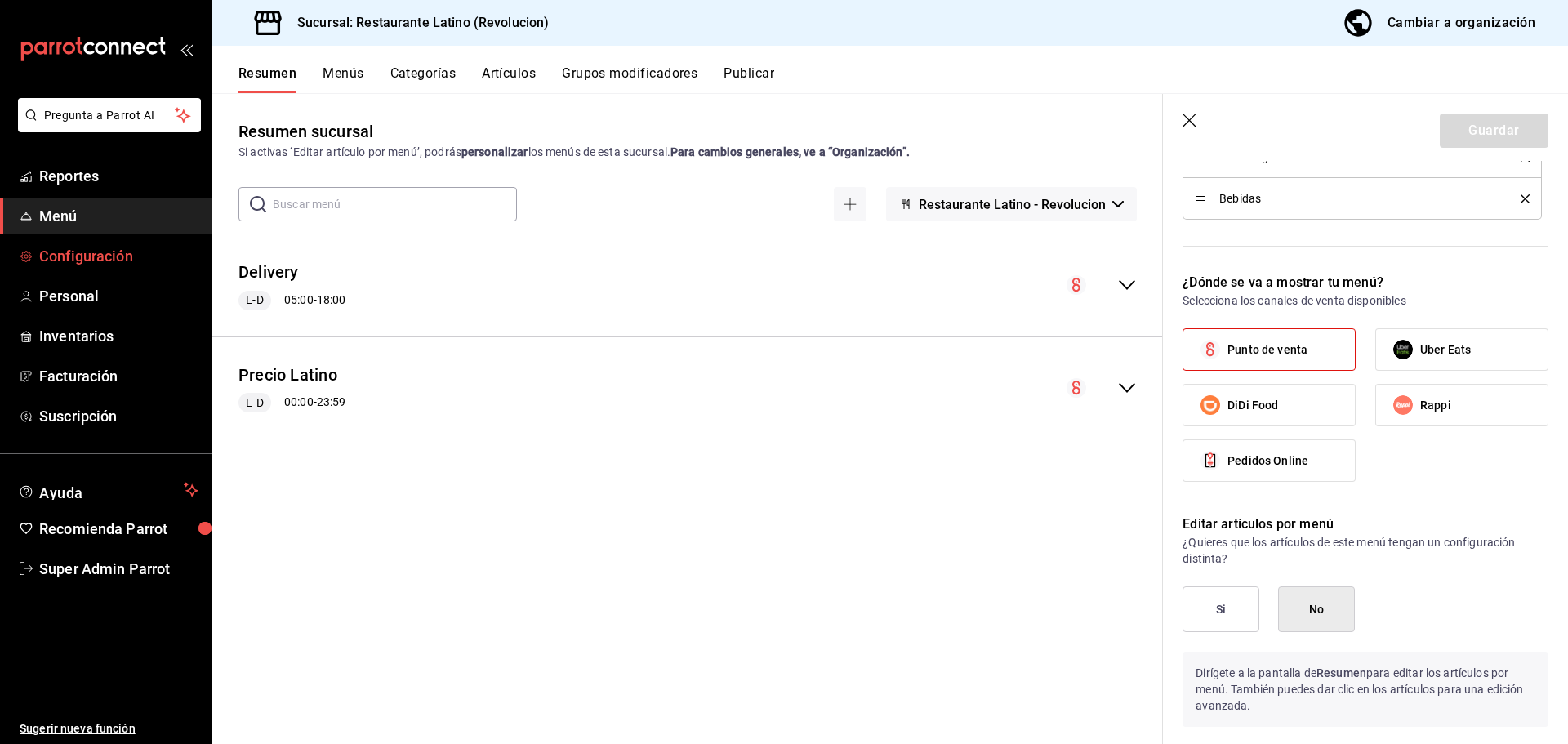
click at [120, 260] on span "Configuración" at bounding box center [118, 255] width 159 height 22
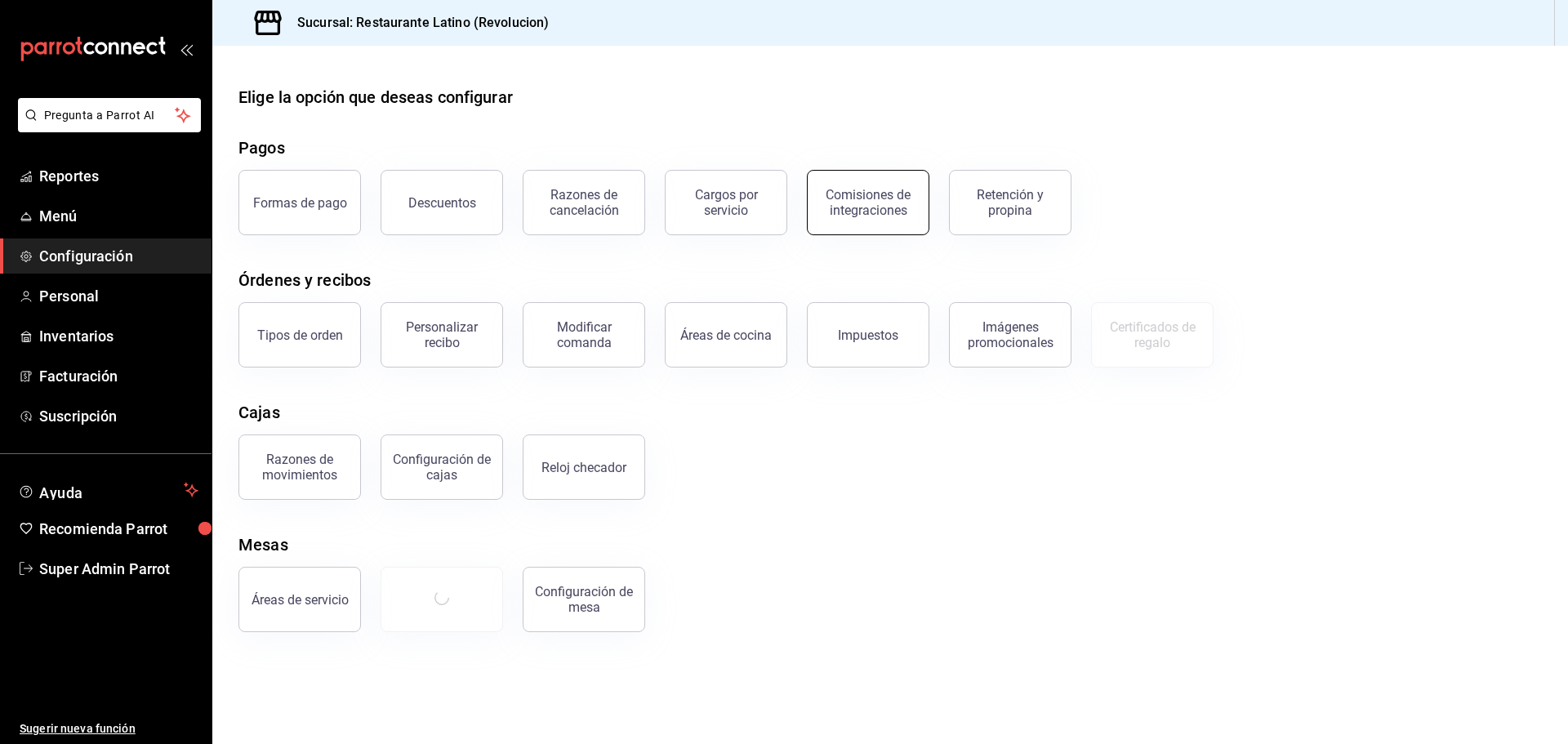
click at [866, 205] on div "Comisiones de integraciones" at bounding box center [868, 202] width 101 height 31
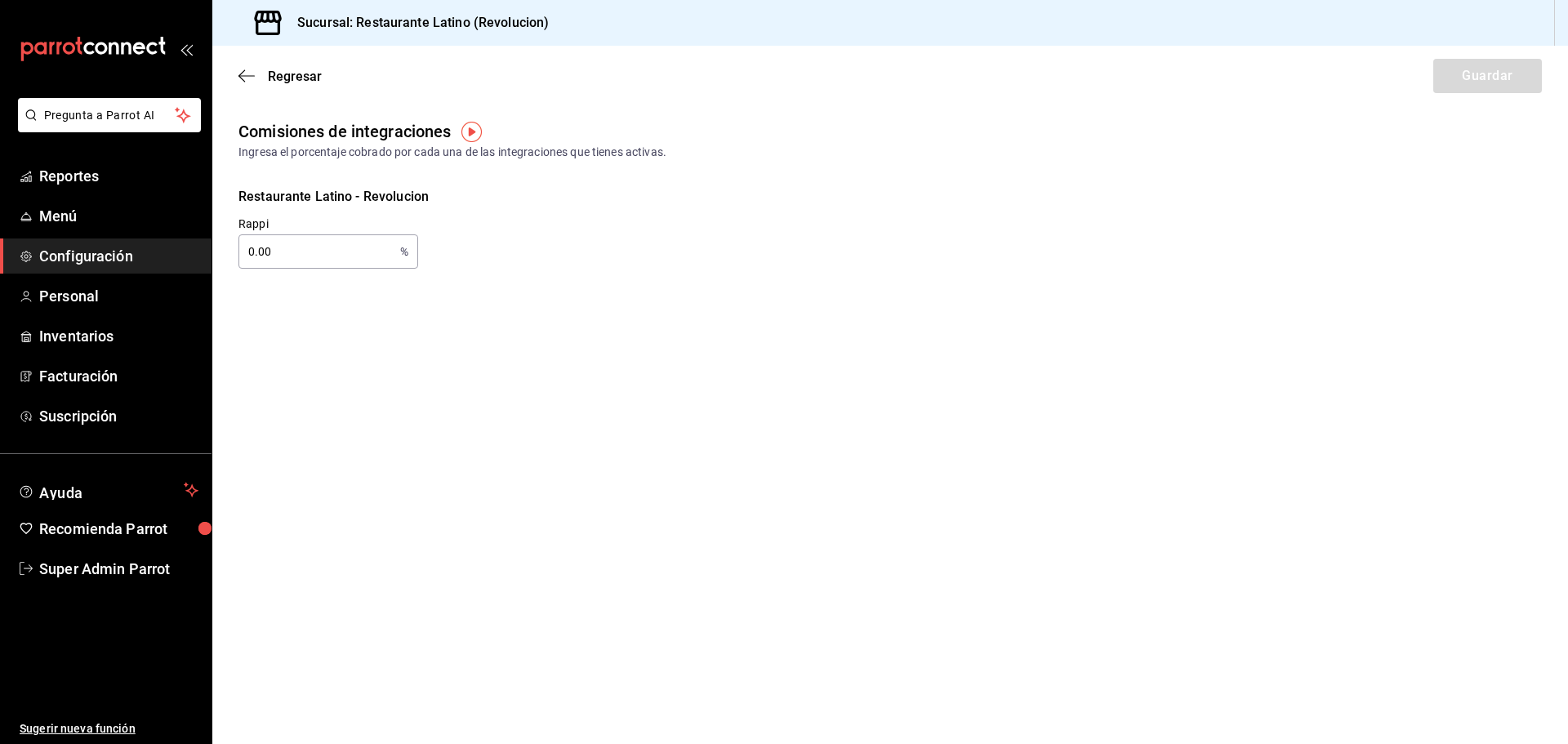
click at [185, 48] on icon "open_drawer_menu" at bounding box center [186, 49] width 13 height 13
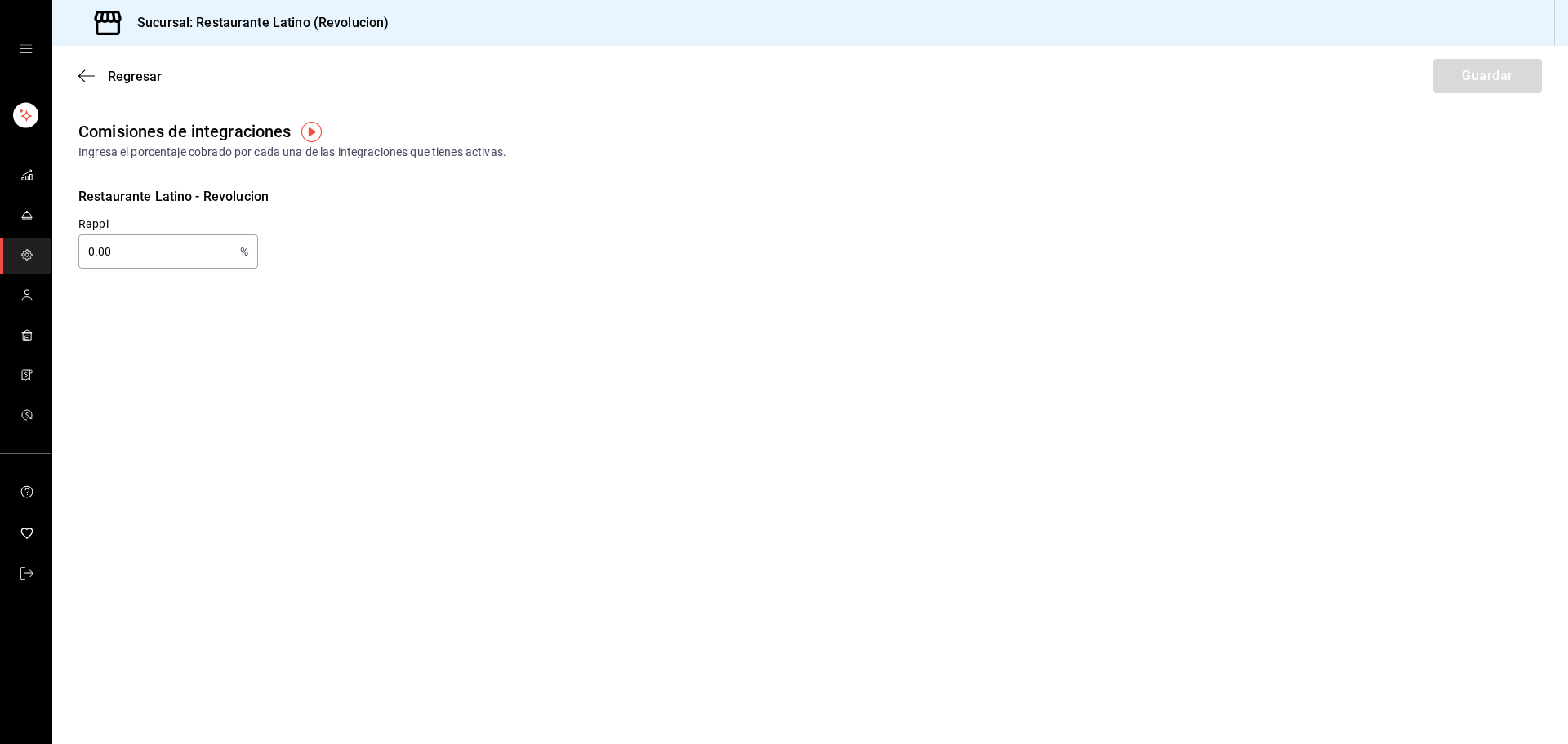
click at [24, 47] on icon "open drawer" at bounding box center [26, 49] width 13 height 13
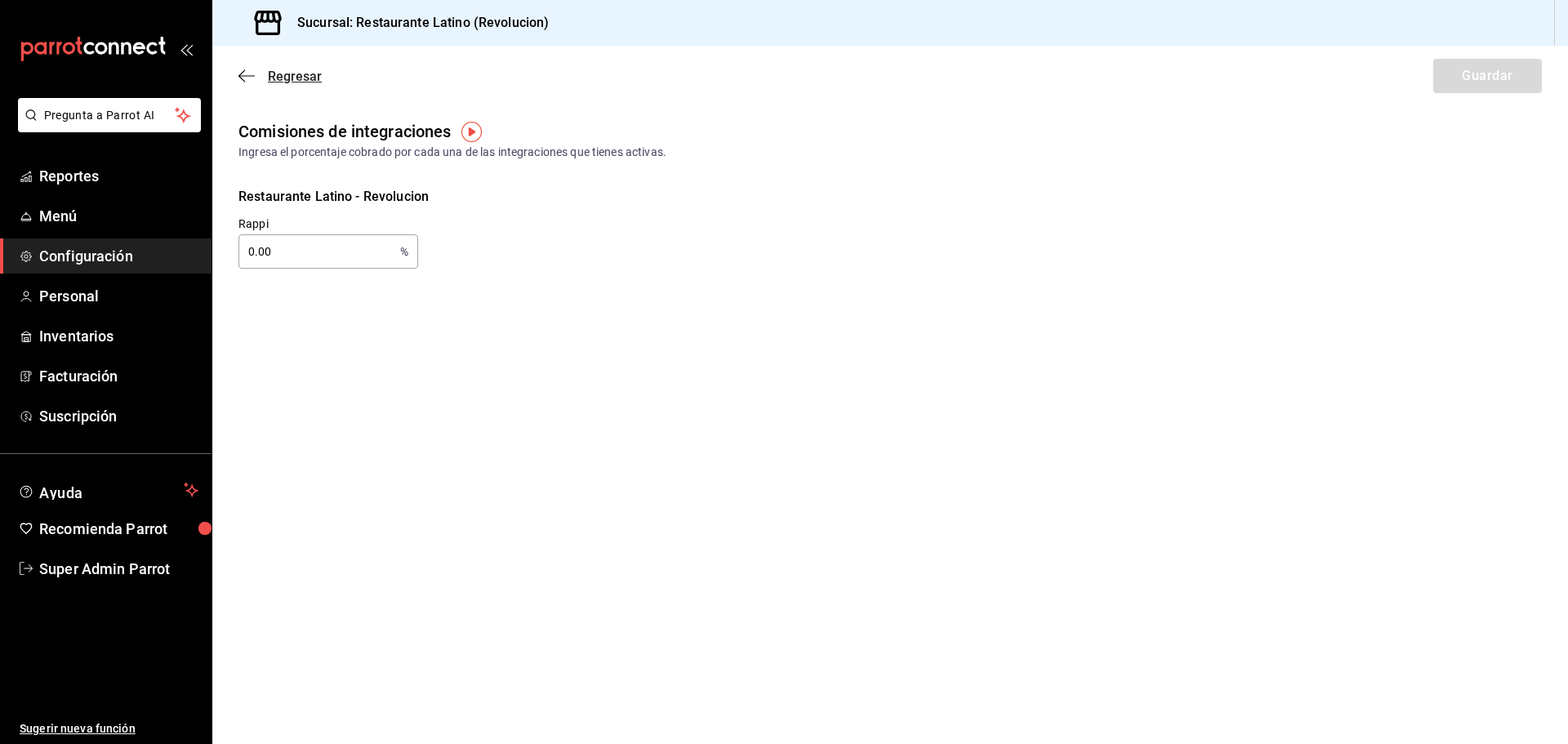
click at [245, 73] on icon "button" at bounding box center [247, 75] width 16 height 14
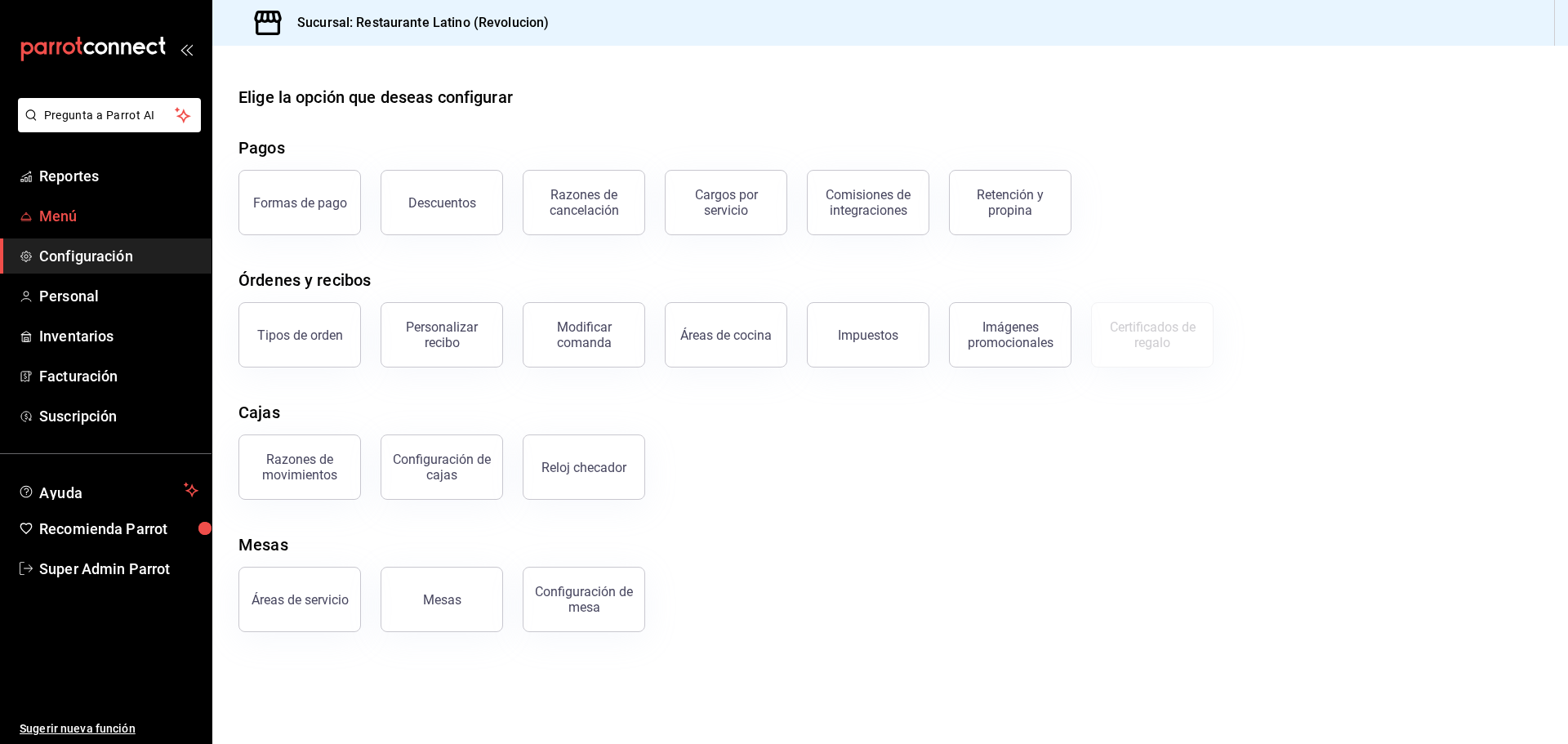
click at [54, 220] on span "Menú" at bounding box center [118, 216] width 159 height 22
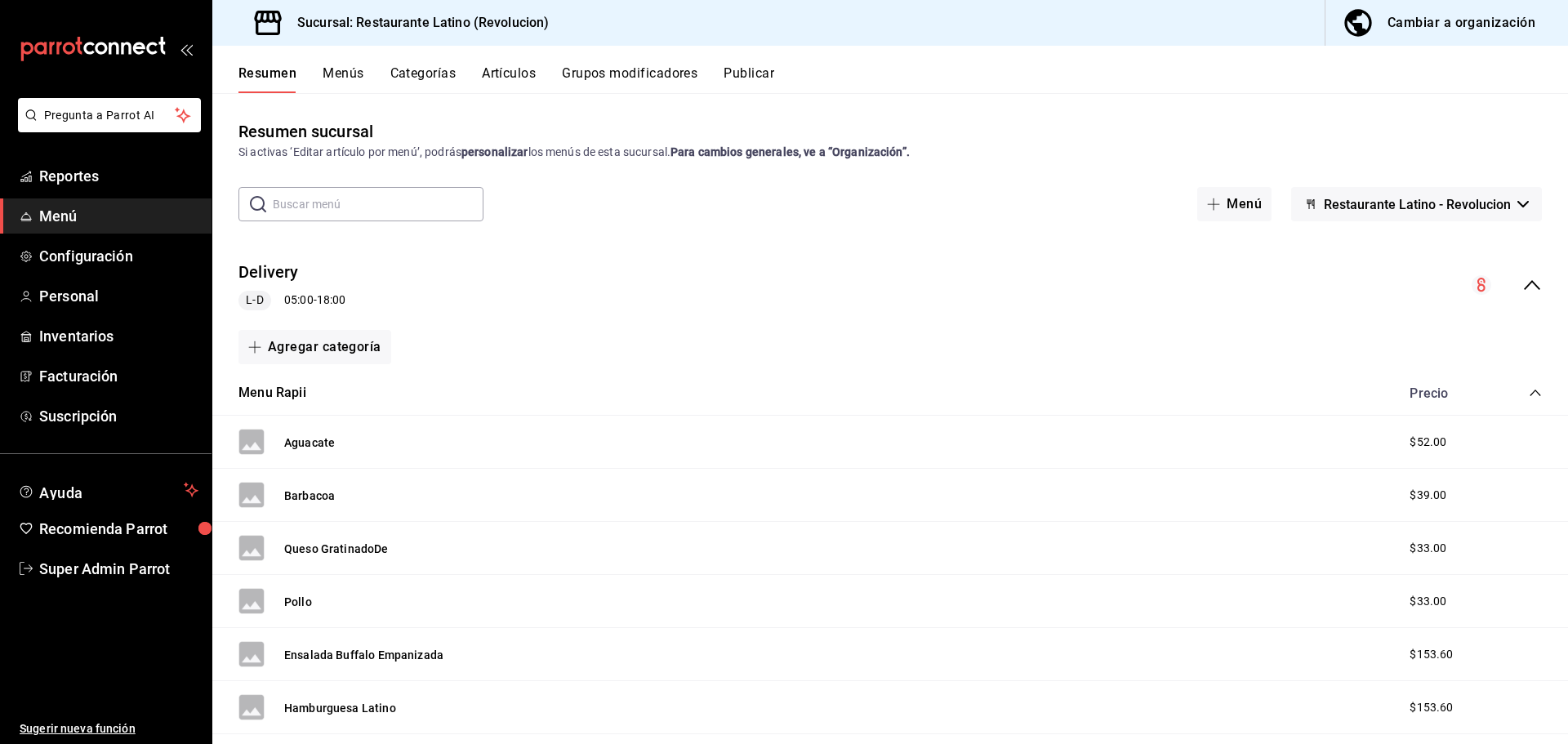
click at [1524, 281] on icon "collapse-menu-row" at bounding box center [1531, 285] width 19 height 19
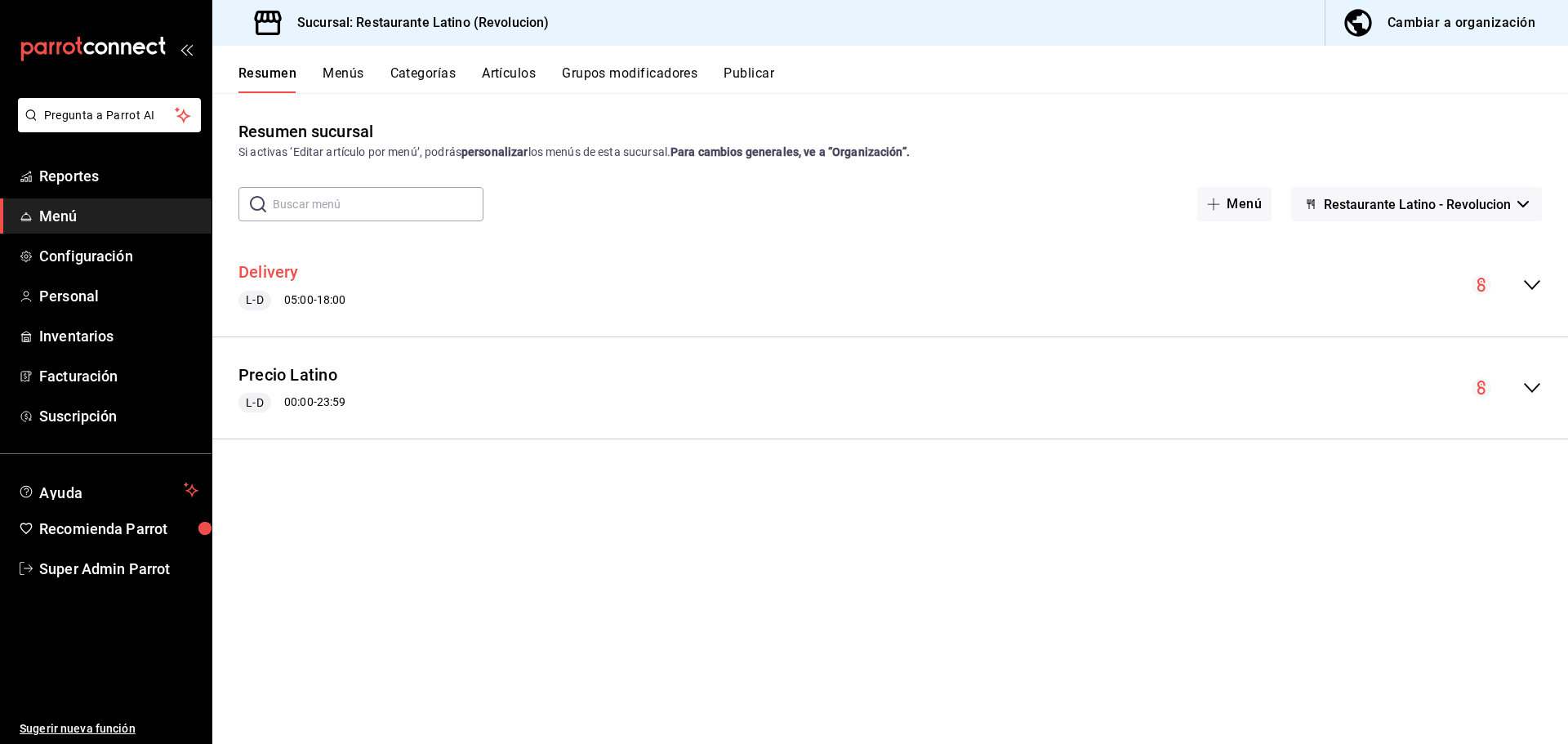
click at [274, 268] on button "Delivery" at bounding box center [269, 272] width 61 height 24
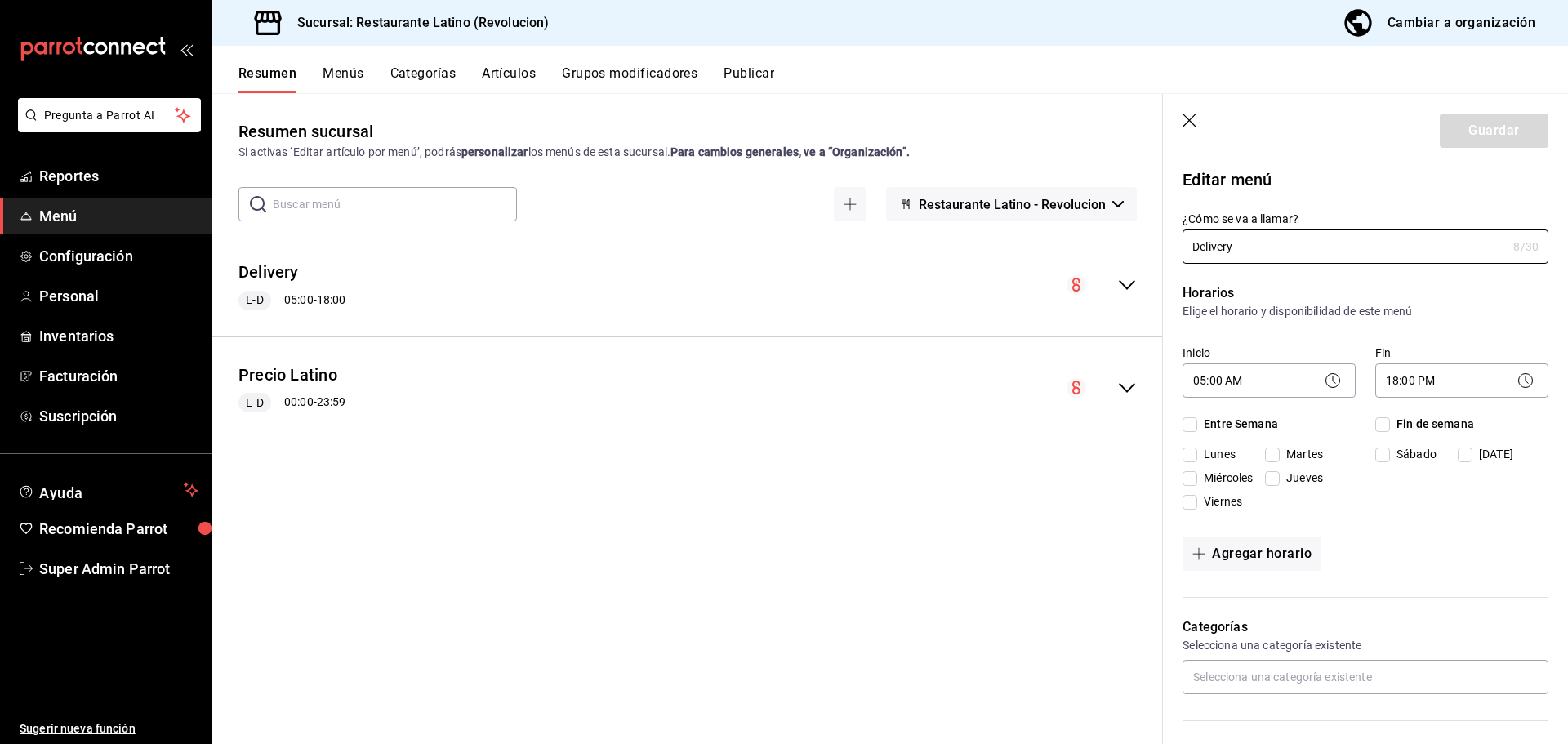
checkbox input "true"
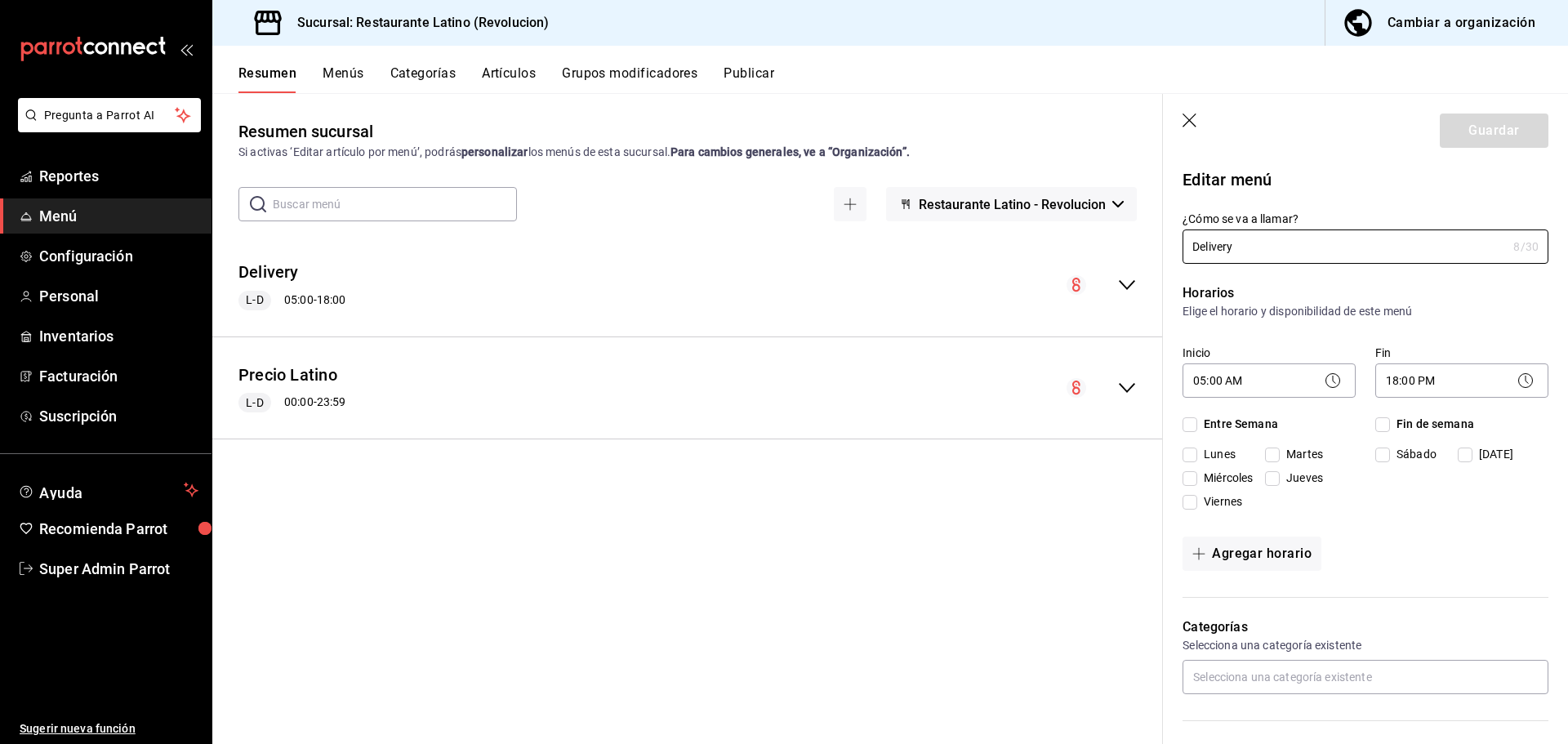
checkbox input "true"
click at [1190, 117] on icon "button" at bounding box center [1189, 121] width 16 height 16
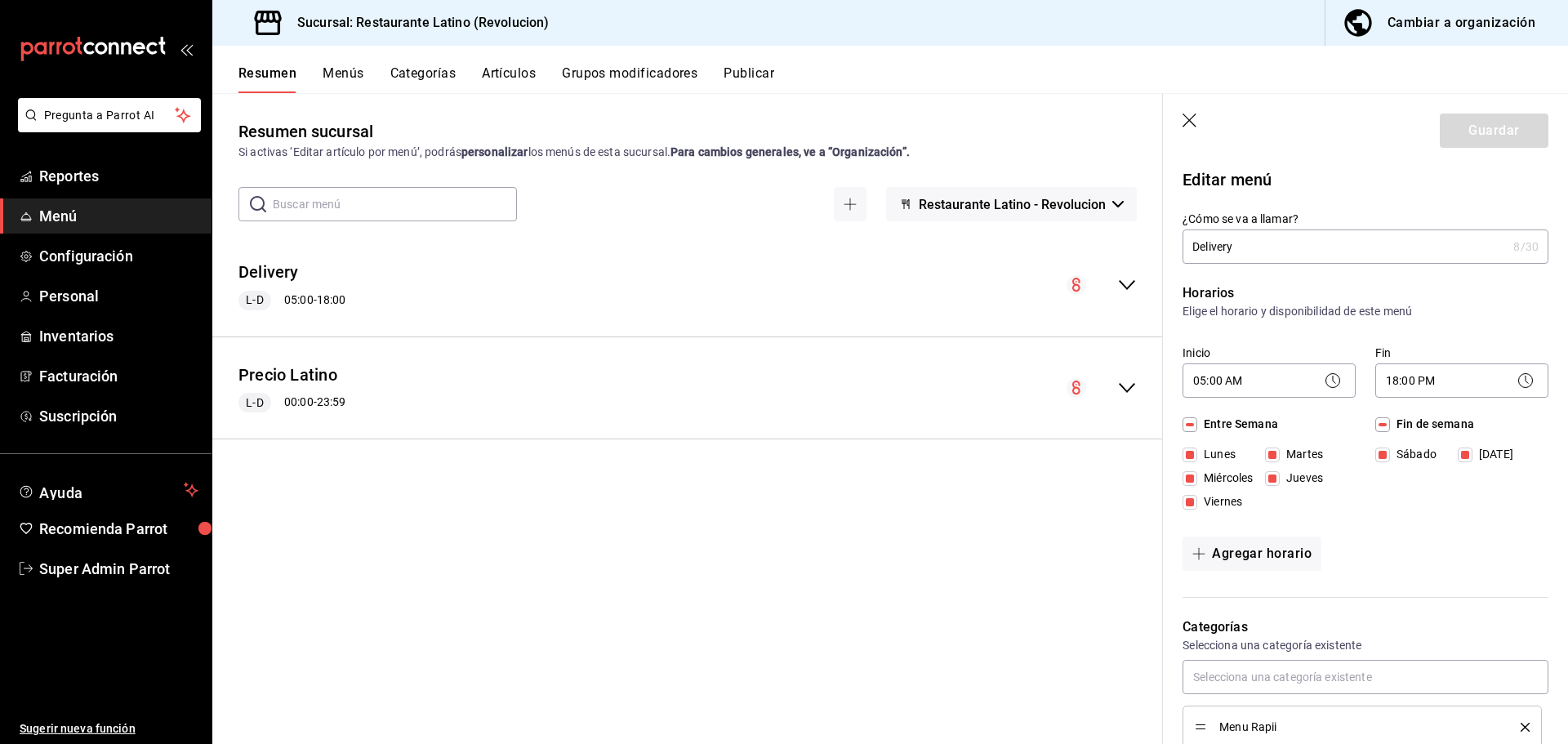
checkbox input "false"
type input "1755900138549"
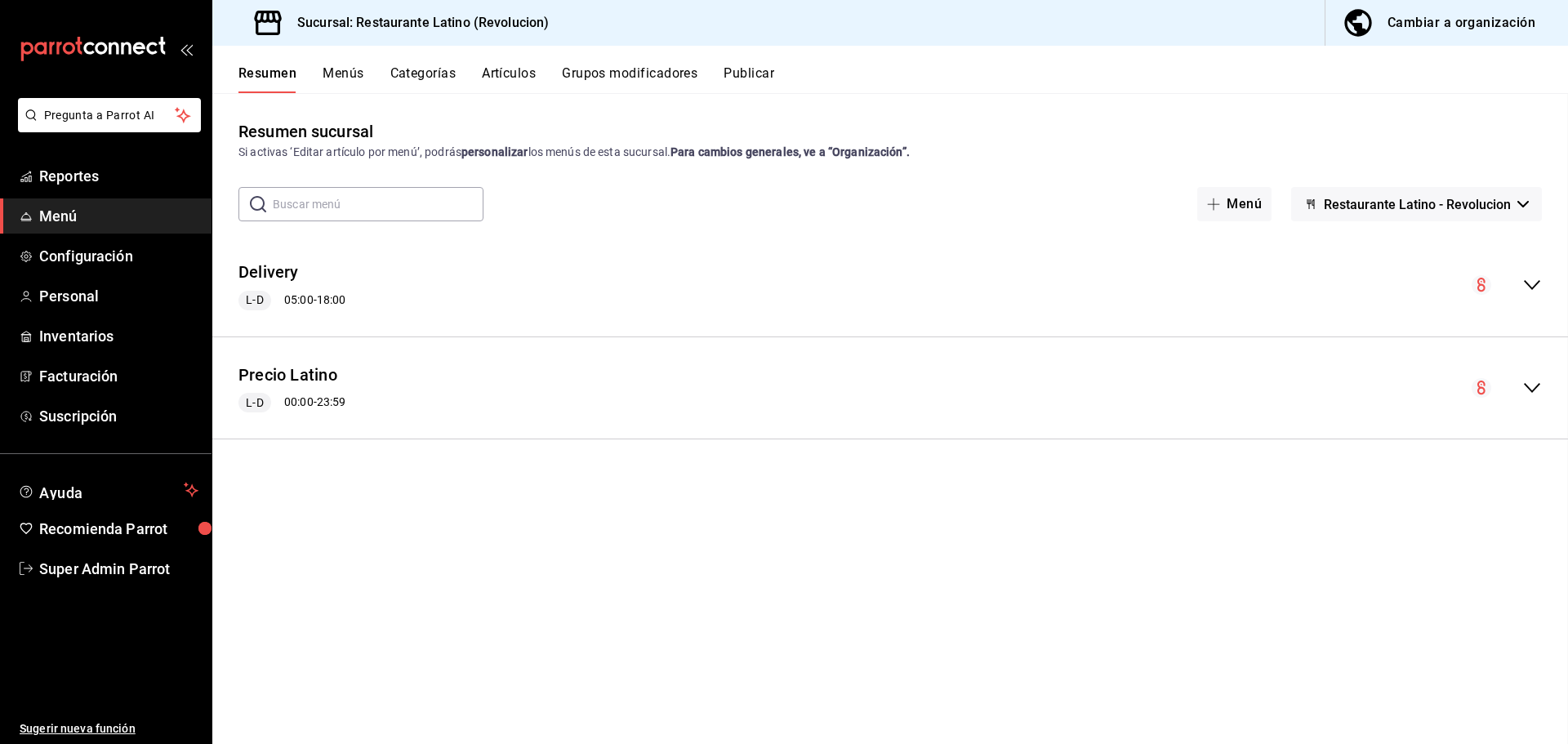
checkbox input "false"
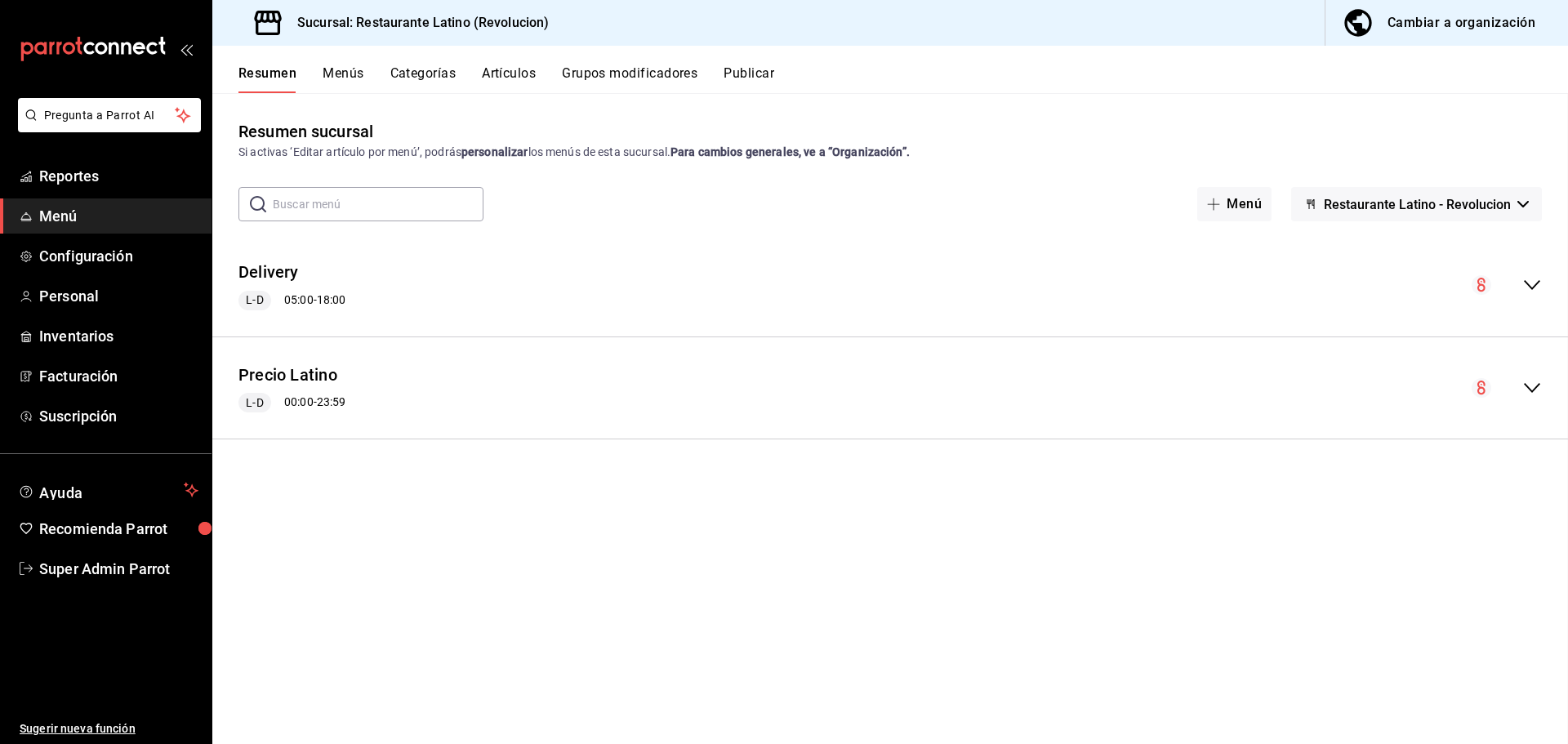
checkbox input "false"
click at [1533, 277] on icon "collapse-menu-row" at bounding box center [1531, 285] width 19 height 19
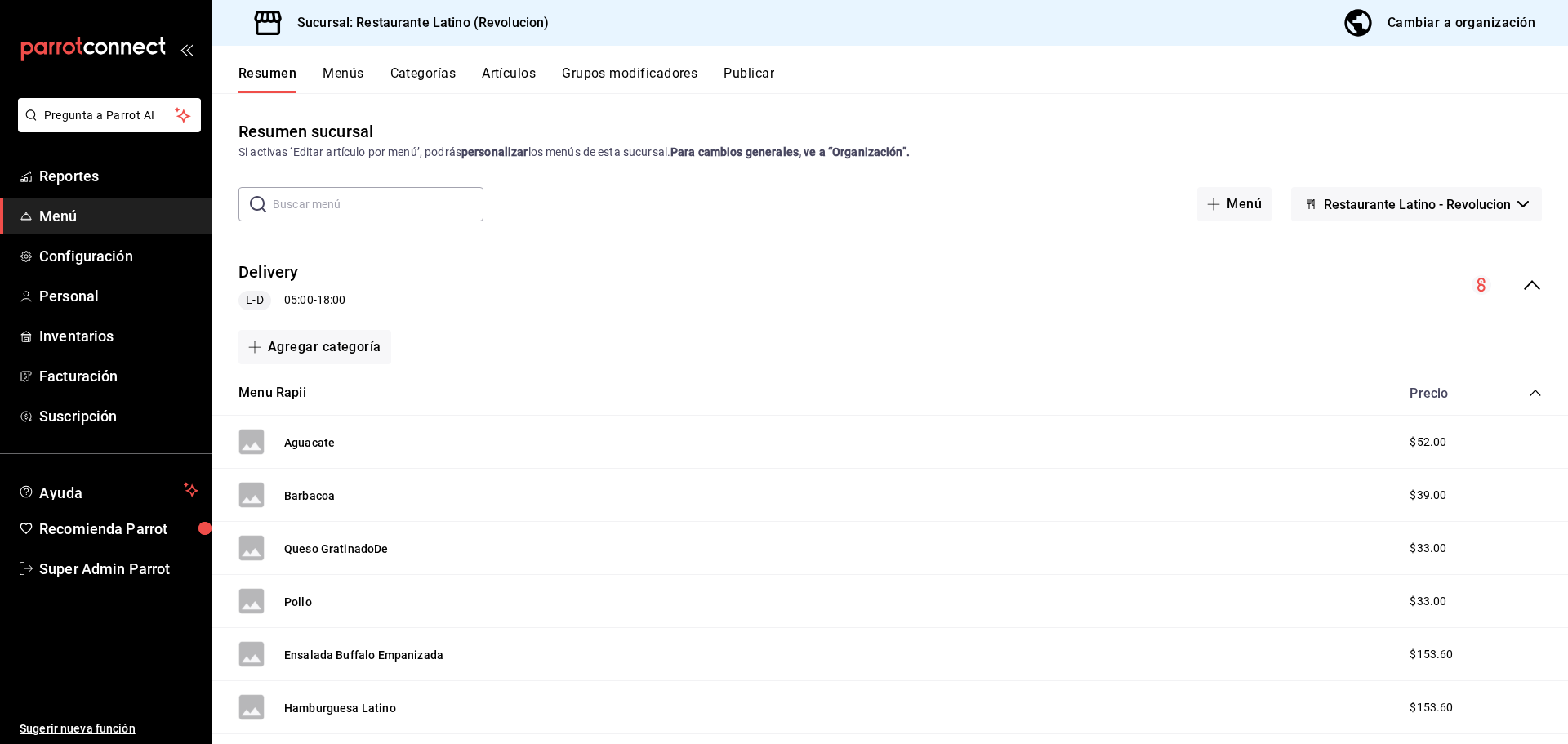
click at [1524, 281] on icon "collapse-menu-row" at bounding box center [1531, 285] width 19 height 19
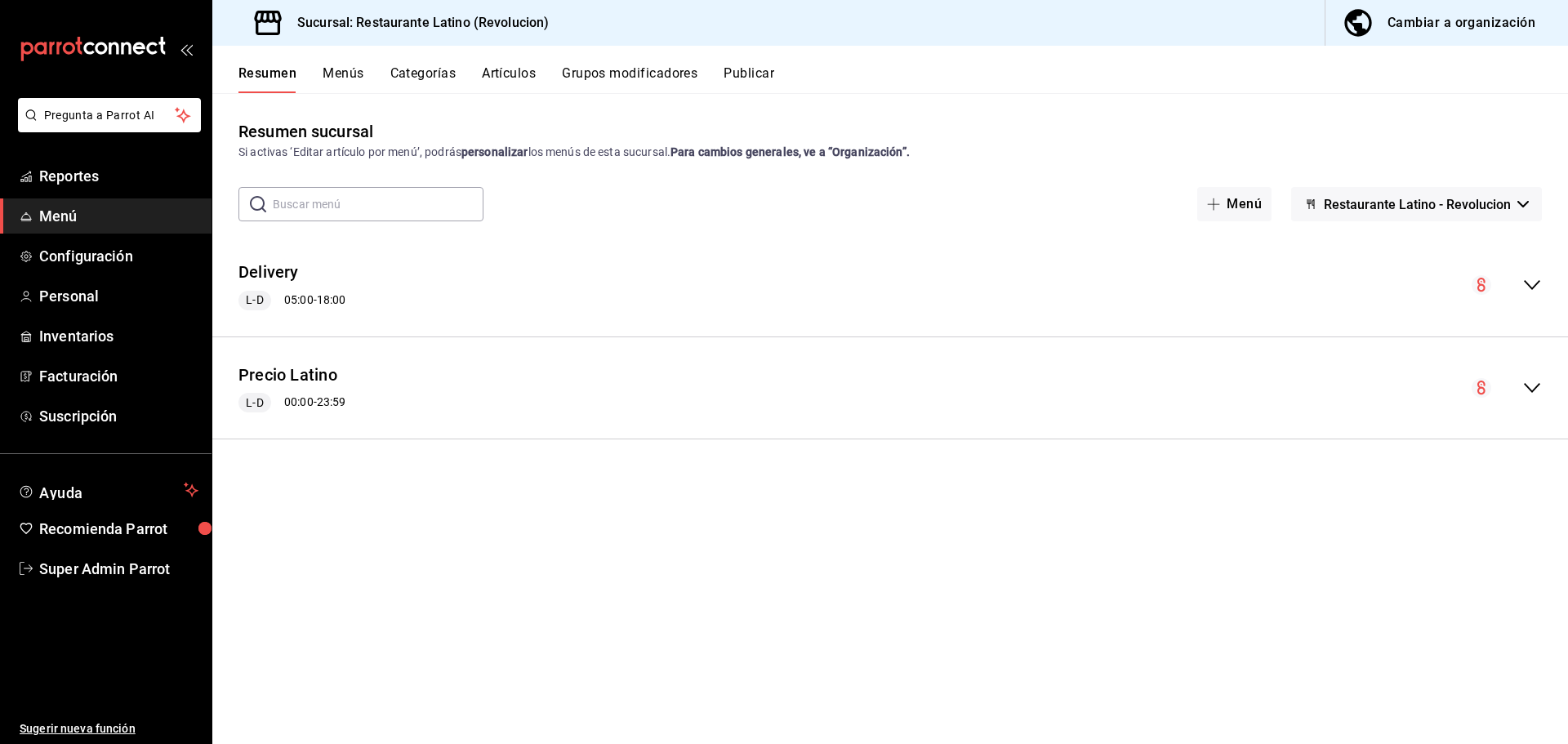
click at [1530, 372] on div "Precio Latino L-D 00:00 - 23:59" at bounding box center [889, 388] width 1355 height 76
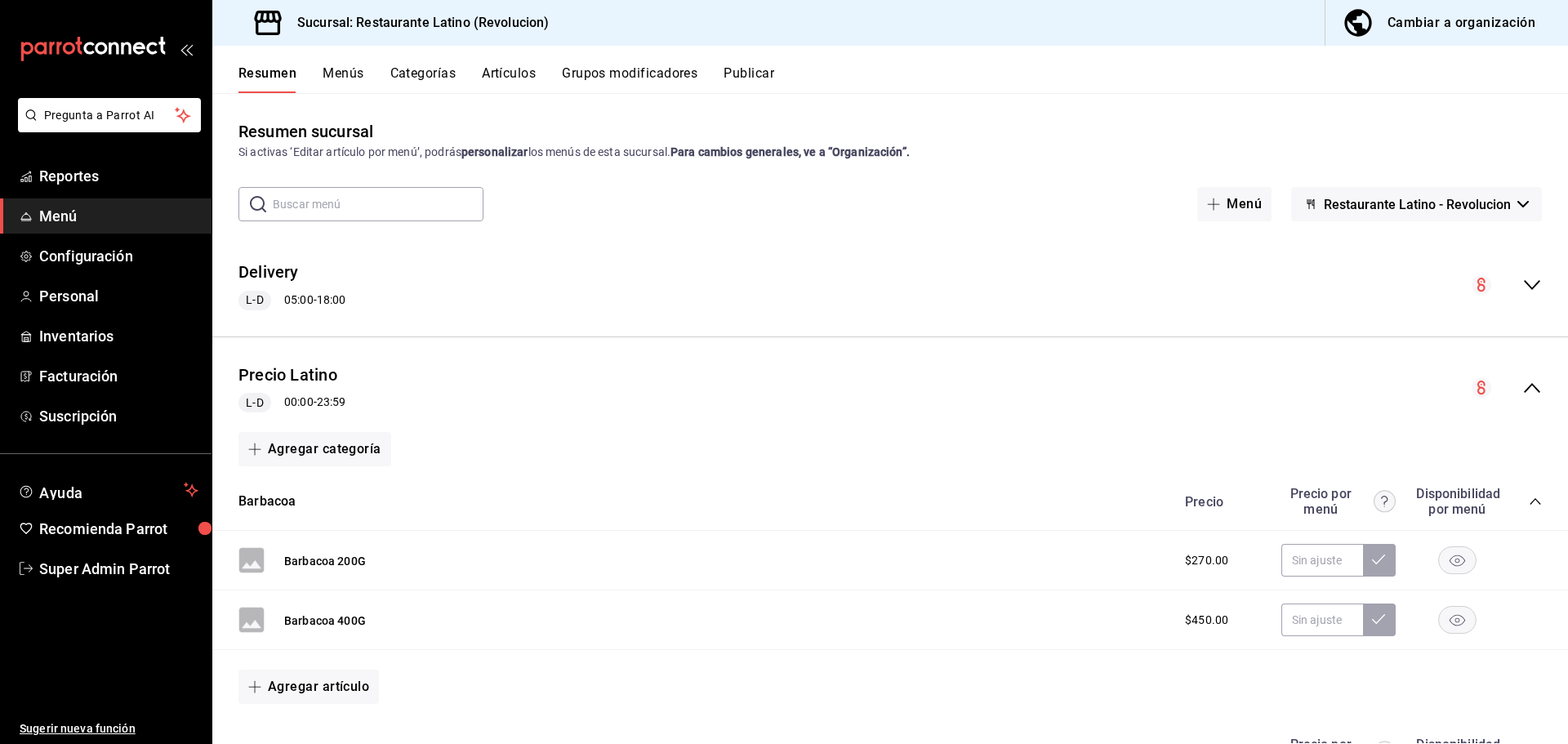
click at [1523, 385] on icon "collapse-menu-row" at bounding box center [1531, 387] width 19 height 19
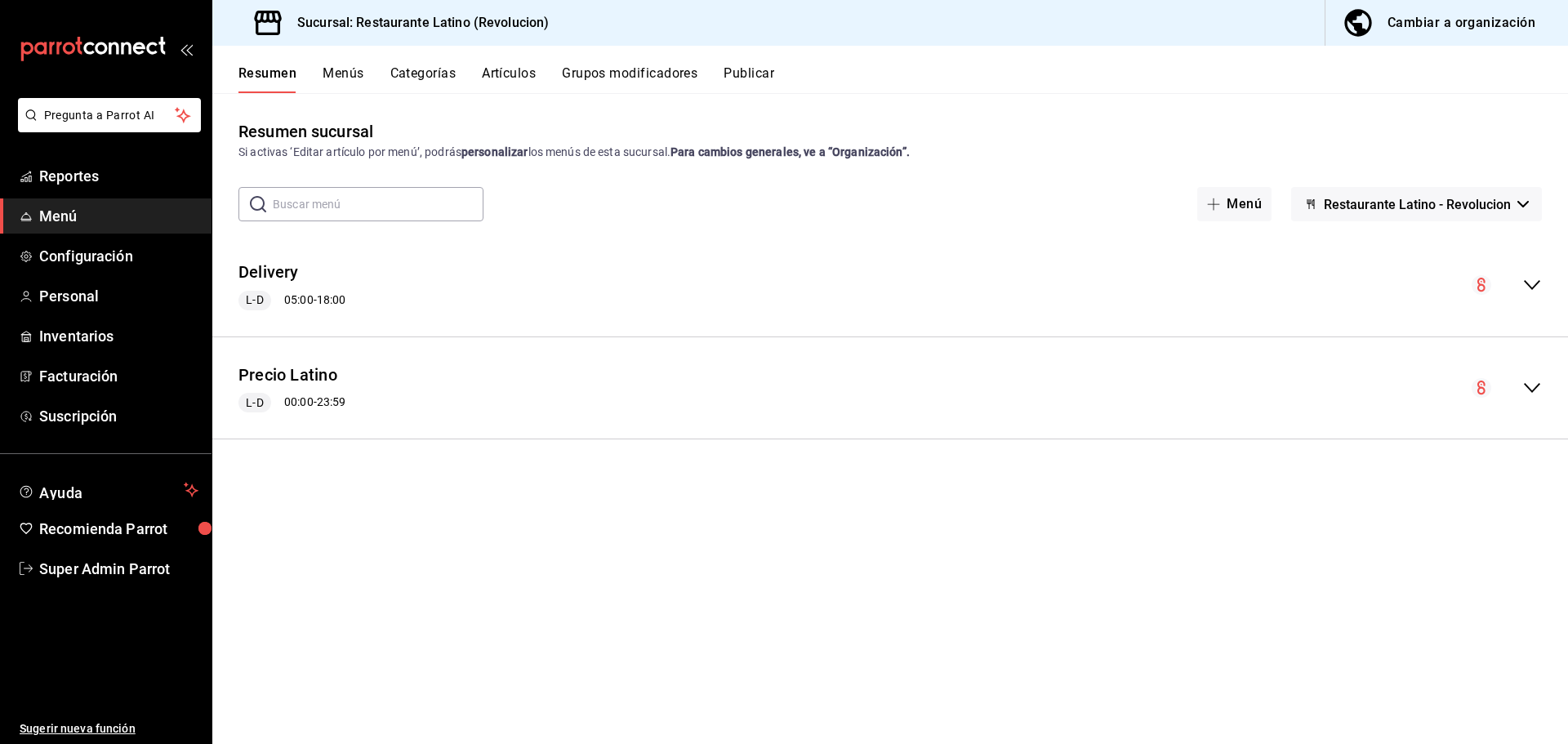
click at [1533, 287] on icon "collapse-menu-row" at bounding box center [1531, 285] width 16 height 10
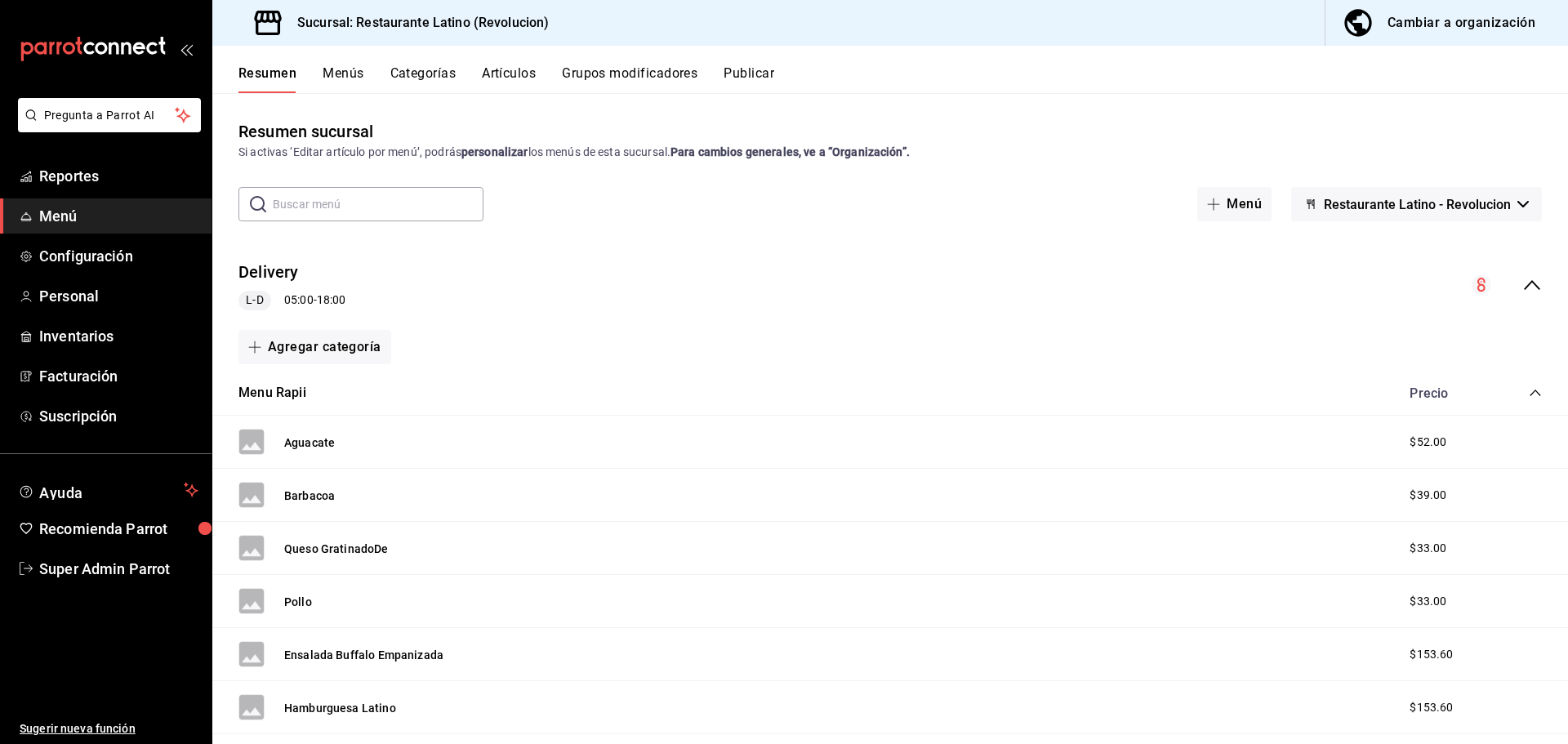
click at [1523, 292] on icon "collapse-menu-row" at bounding box center [1531, 285] width 19 height 19
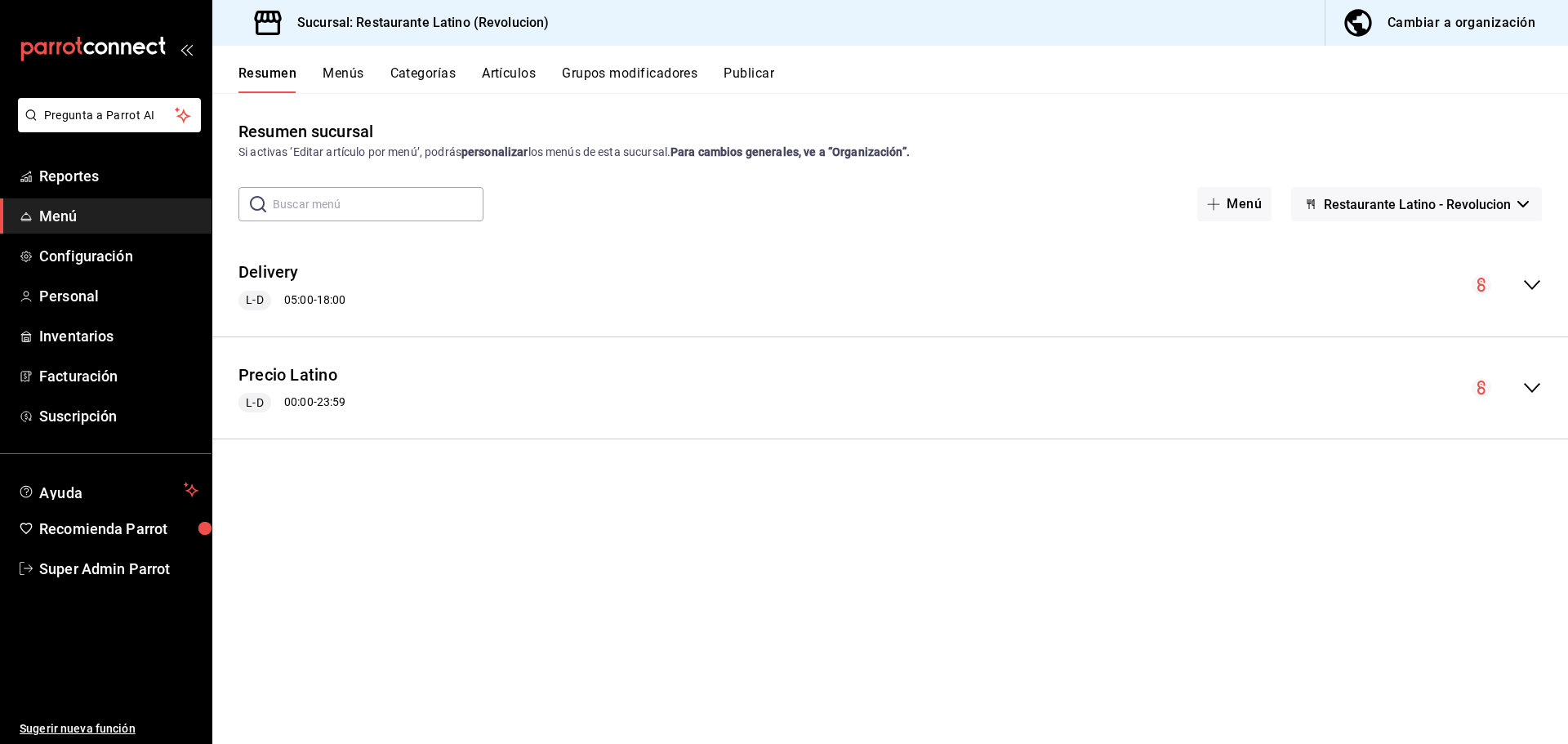
click at [339, 75] on button "Menús" at bounding box center [343, 79] width 40 height 28
click at [298, 257] on button "Delivery" at bounding box center [299, 262] width 43 height 16
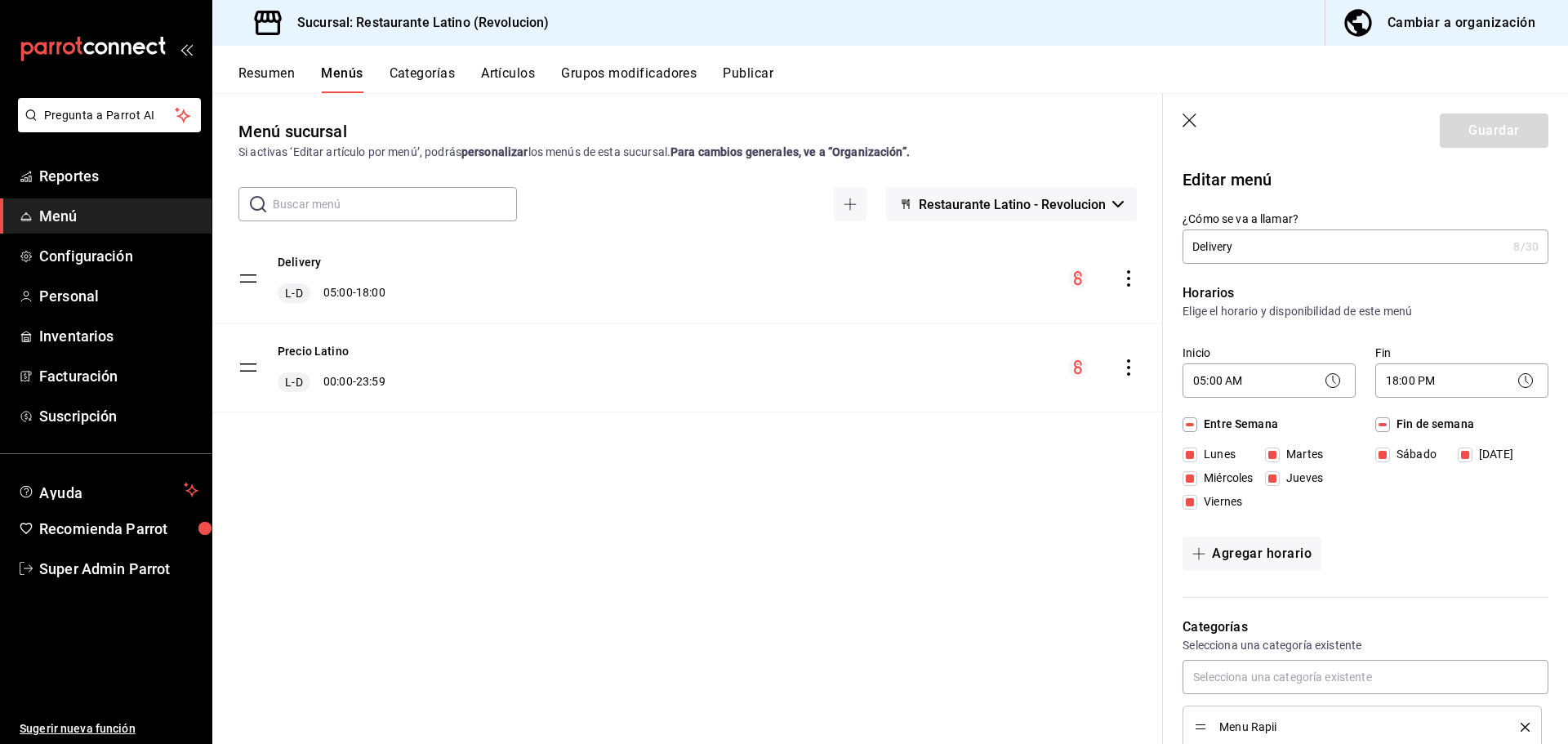
click at [1189, 120] on icon "button" at bounding box center [1189, 120] width 13 height 13
checkbox input "false"
type input "1755900258786"
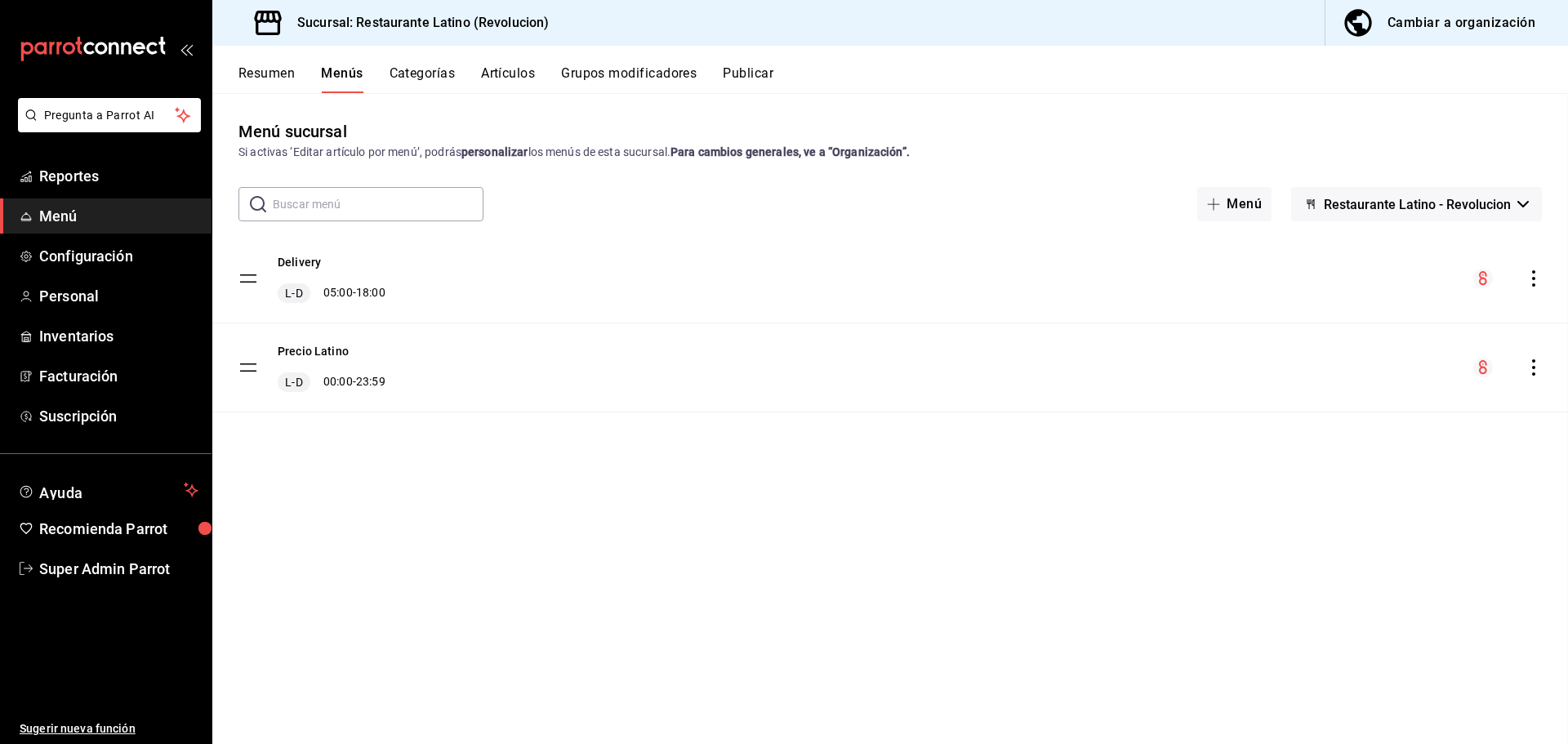
checkbox input "false"
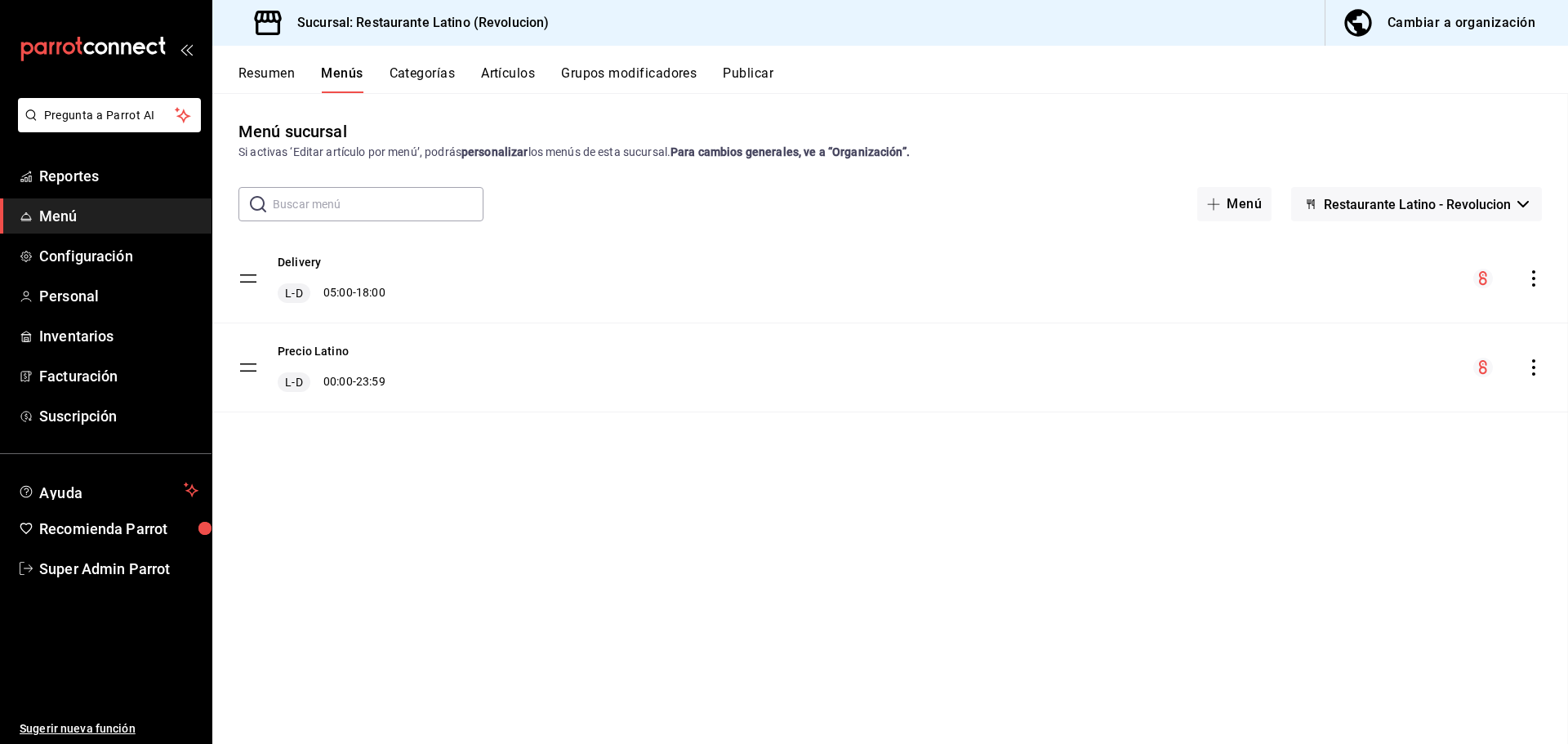
checkbox input "false"
click at [264, 62] on div "Resumen Menús Categorías Artículos Grupos modificadores Publicar" at bounding box center [889, 68] width 1355 height 47
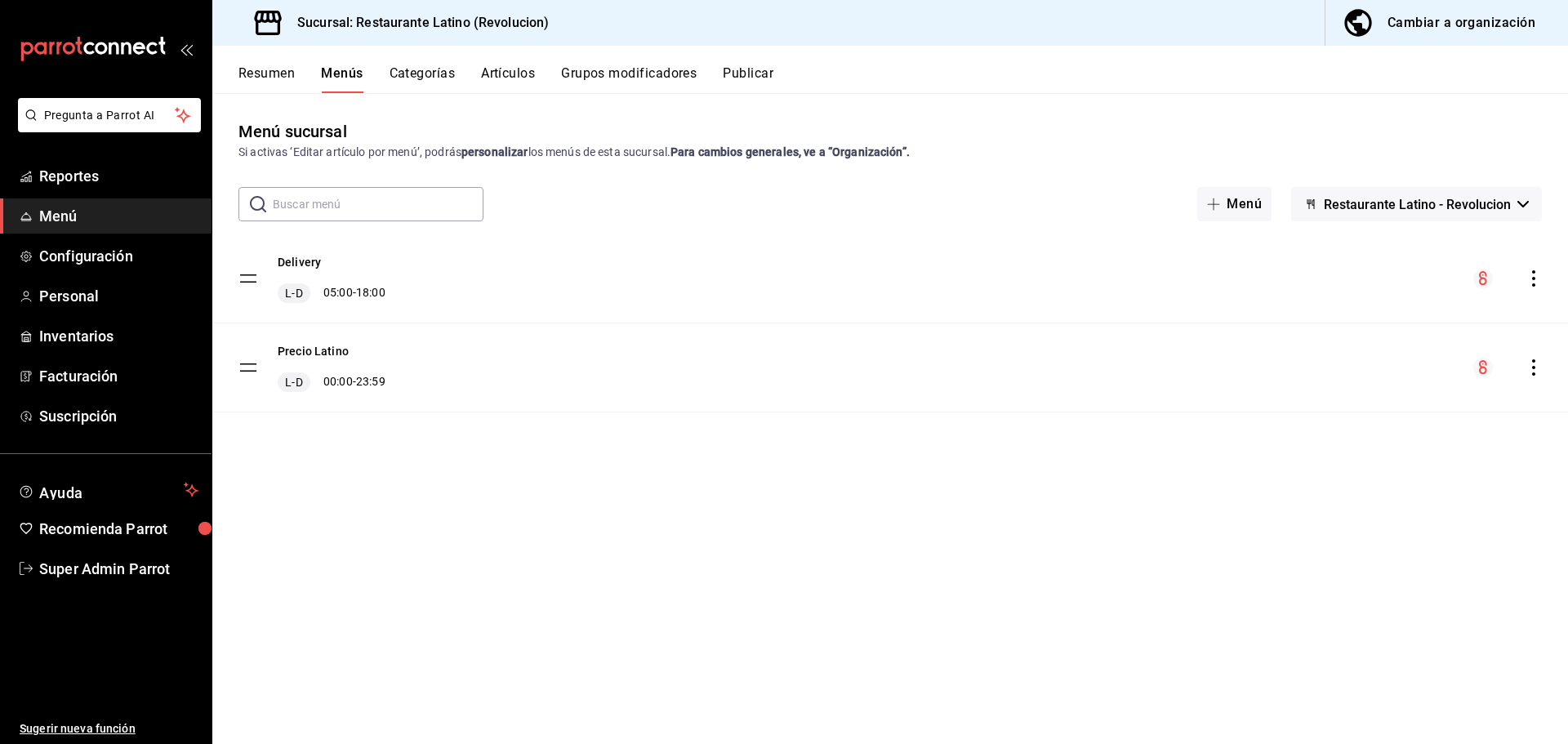
click at [264, 72] on button "Resumen" at bounding box center [267, 79] width 56 height 28
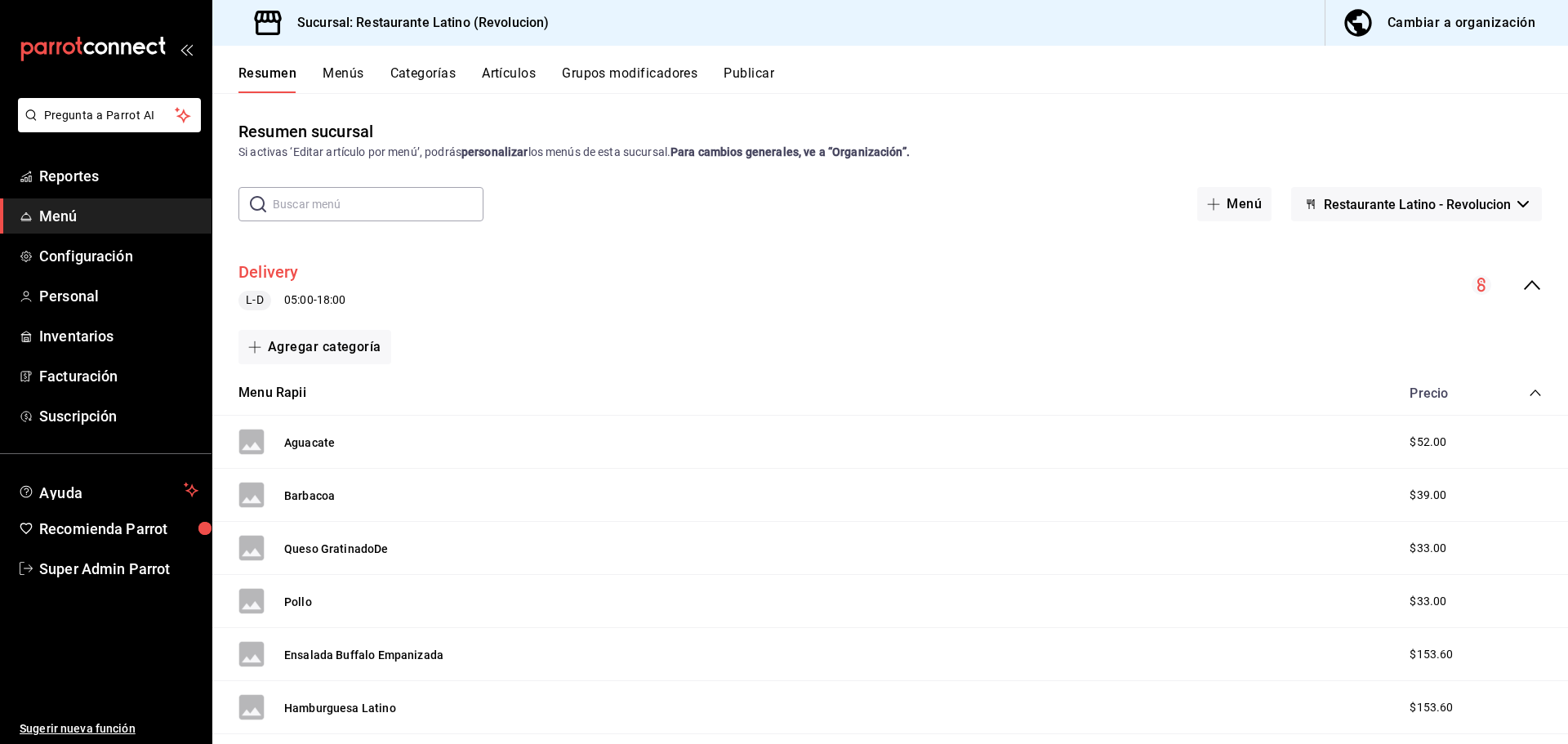
click at [285, 271] on button "Delivery" at bounding box center [269, 272] width 61 height 24
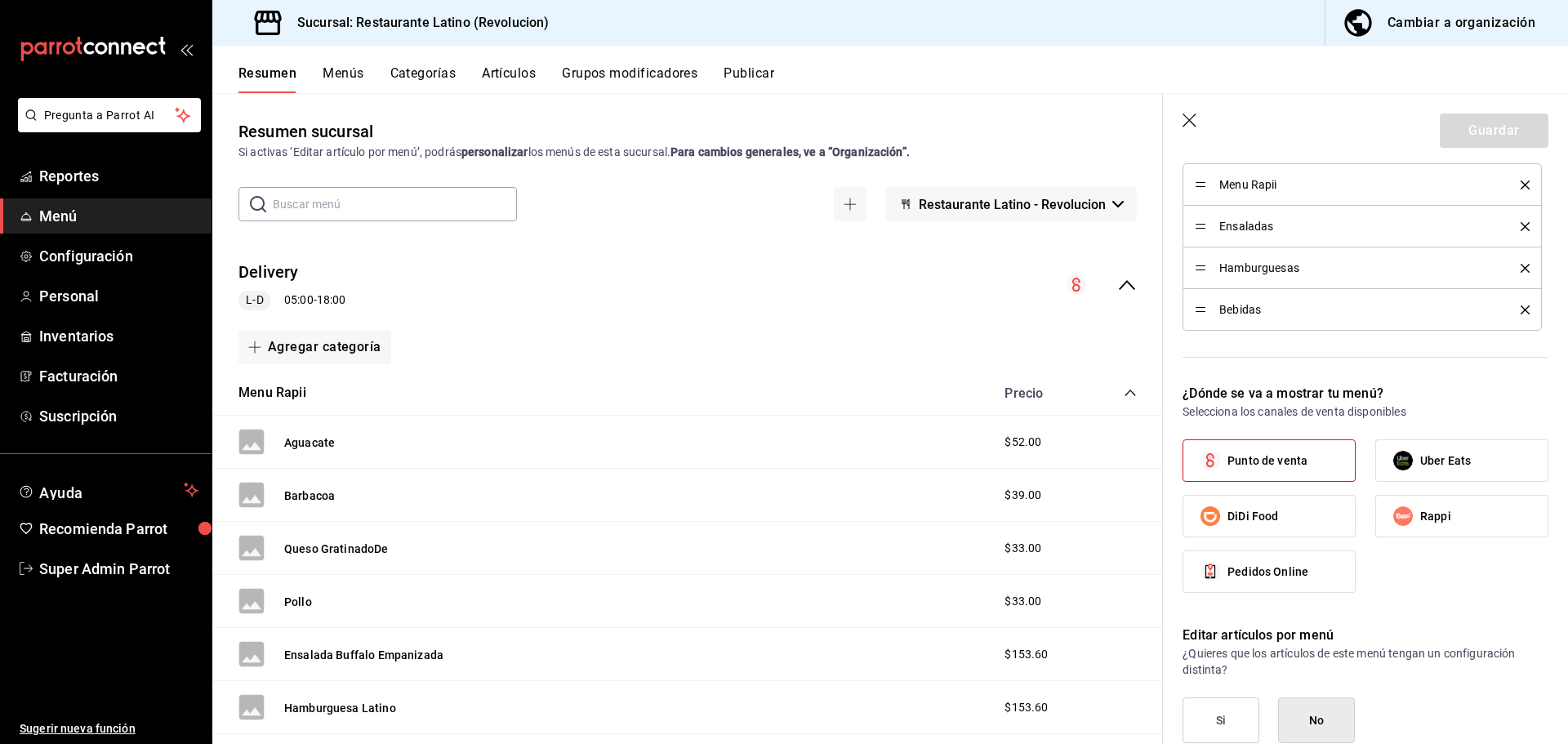
scroll to position [571, 0]
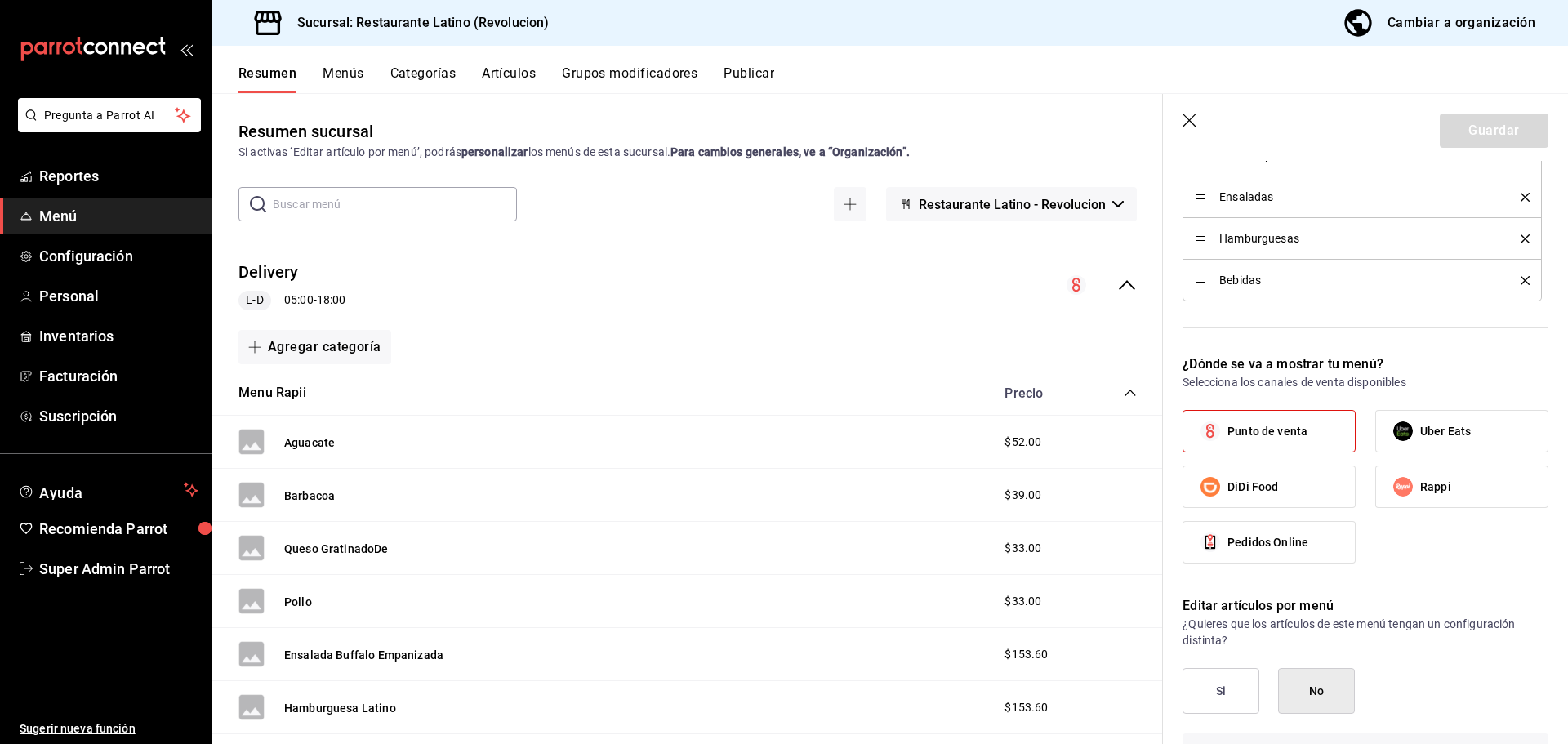
click at [335, 72] on button "Menús" at bounding box center [343, 79] width 40 height 28
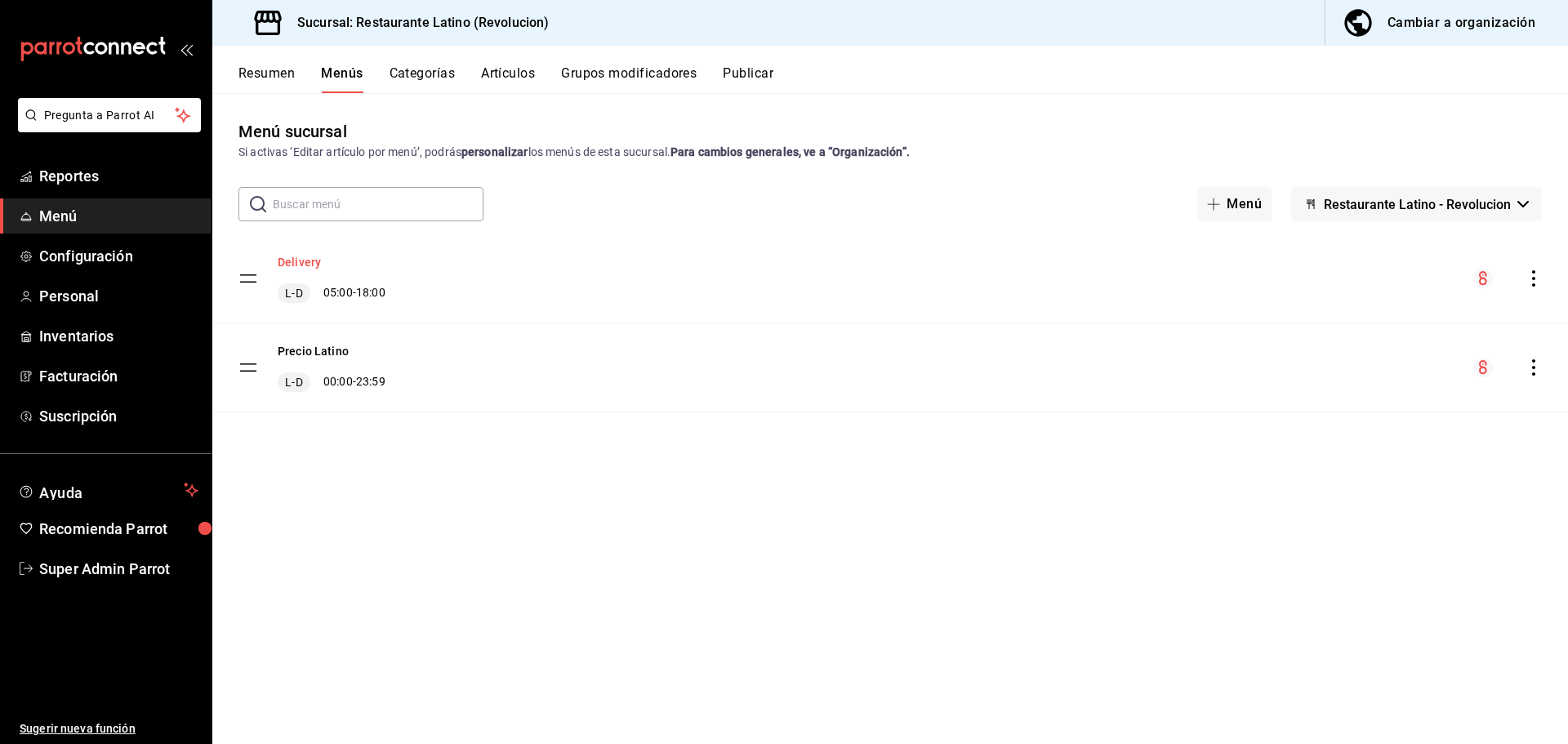
click at [299, 260] on button "Delivery" at bounding box center [299, 262] width 43 height 16
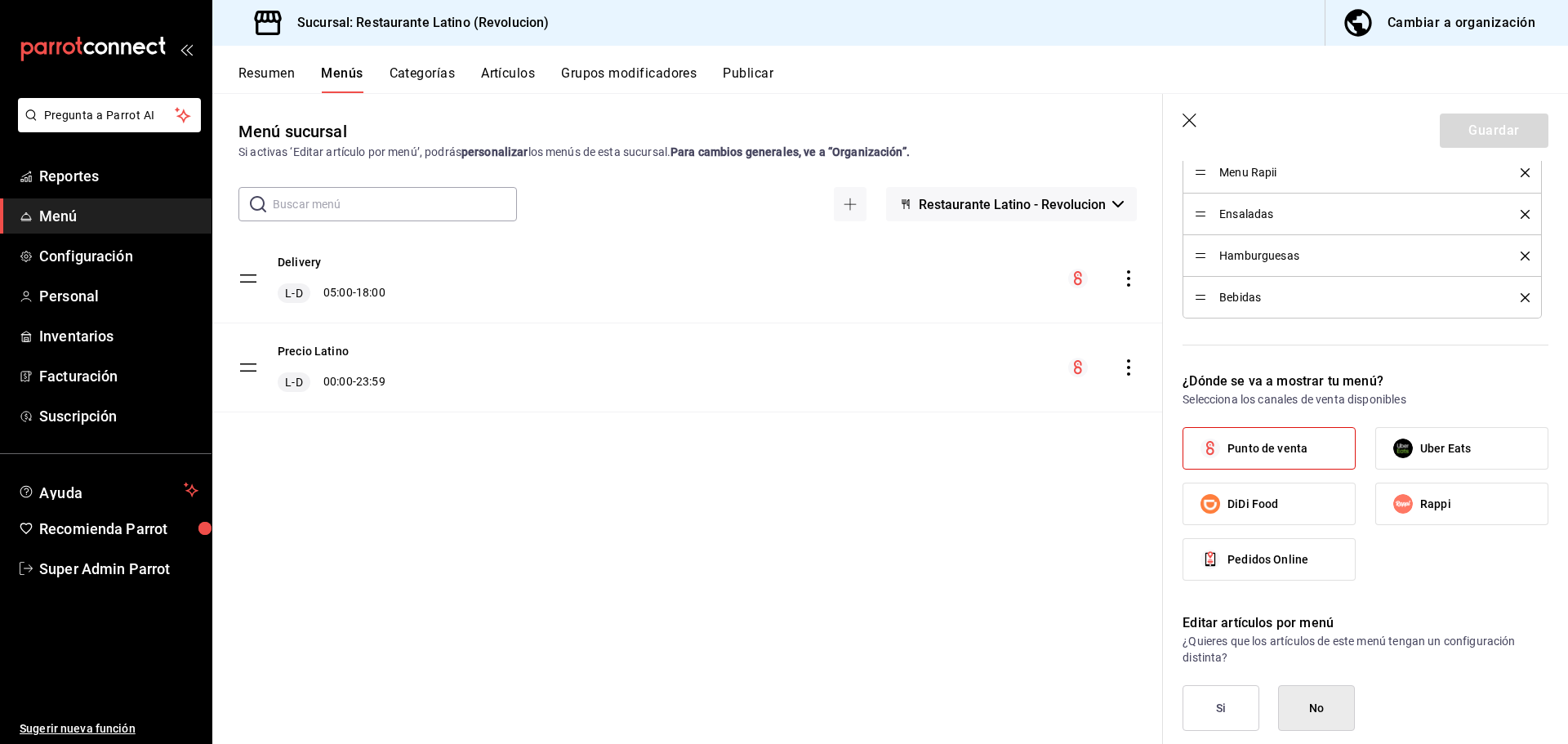
scroll to position [571, 0]
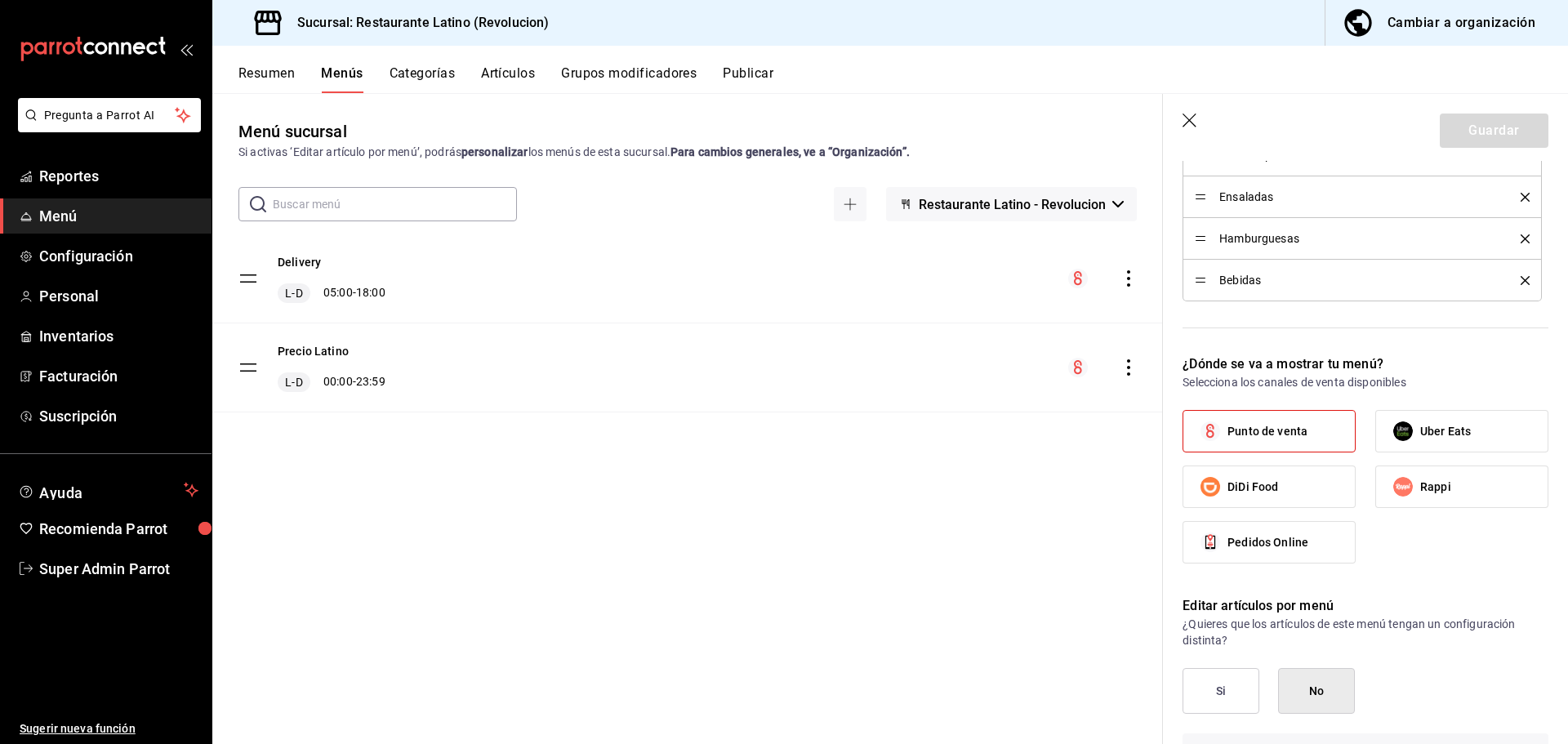
click at [737, 521] on div "Menú sucursal Si activas ‘Editar artículo por menú’, podrás personalizar los me…" at bounding box center [687, 432] width 951 height 624
click at [1191, 116] on icon "button" at bounding box center [1189, 121] width 16 height 16
checkbox input "false"
type input "1755900553700"
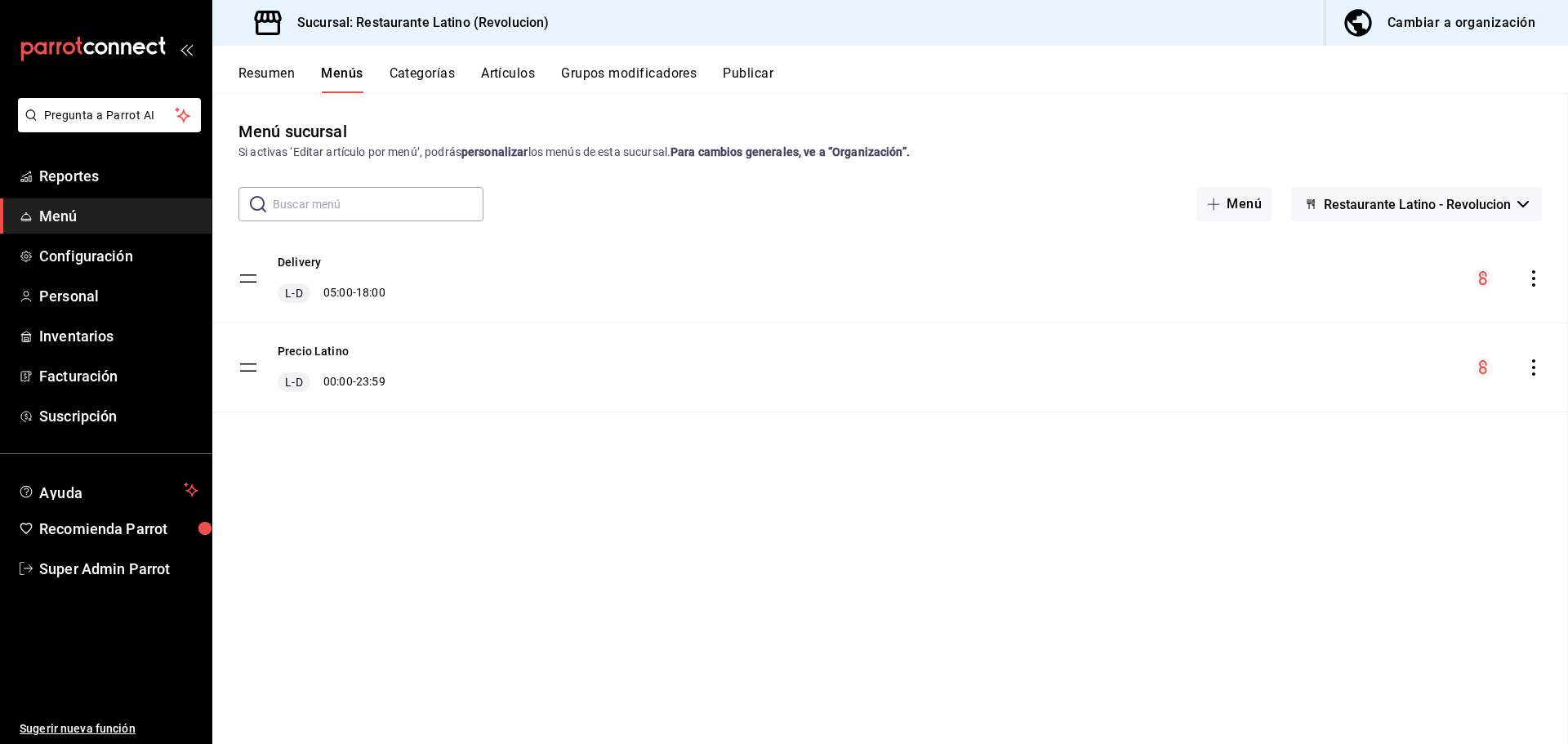
checkbox input "false"
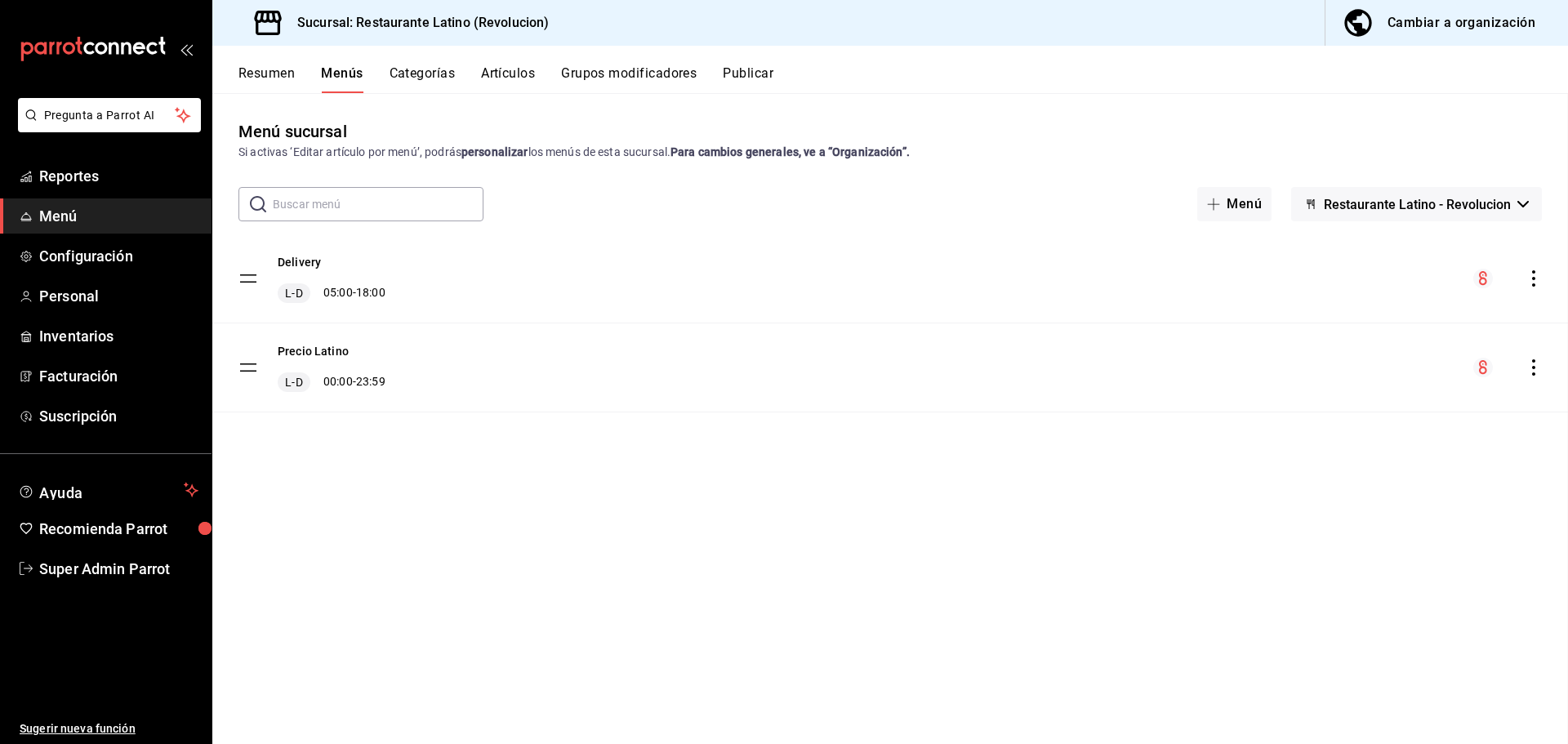
checkbox input "false"
